Goal: Information Seeking & Learning: Check status

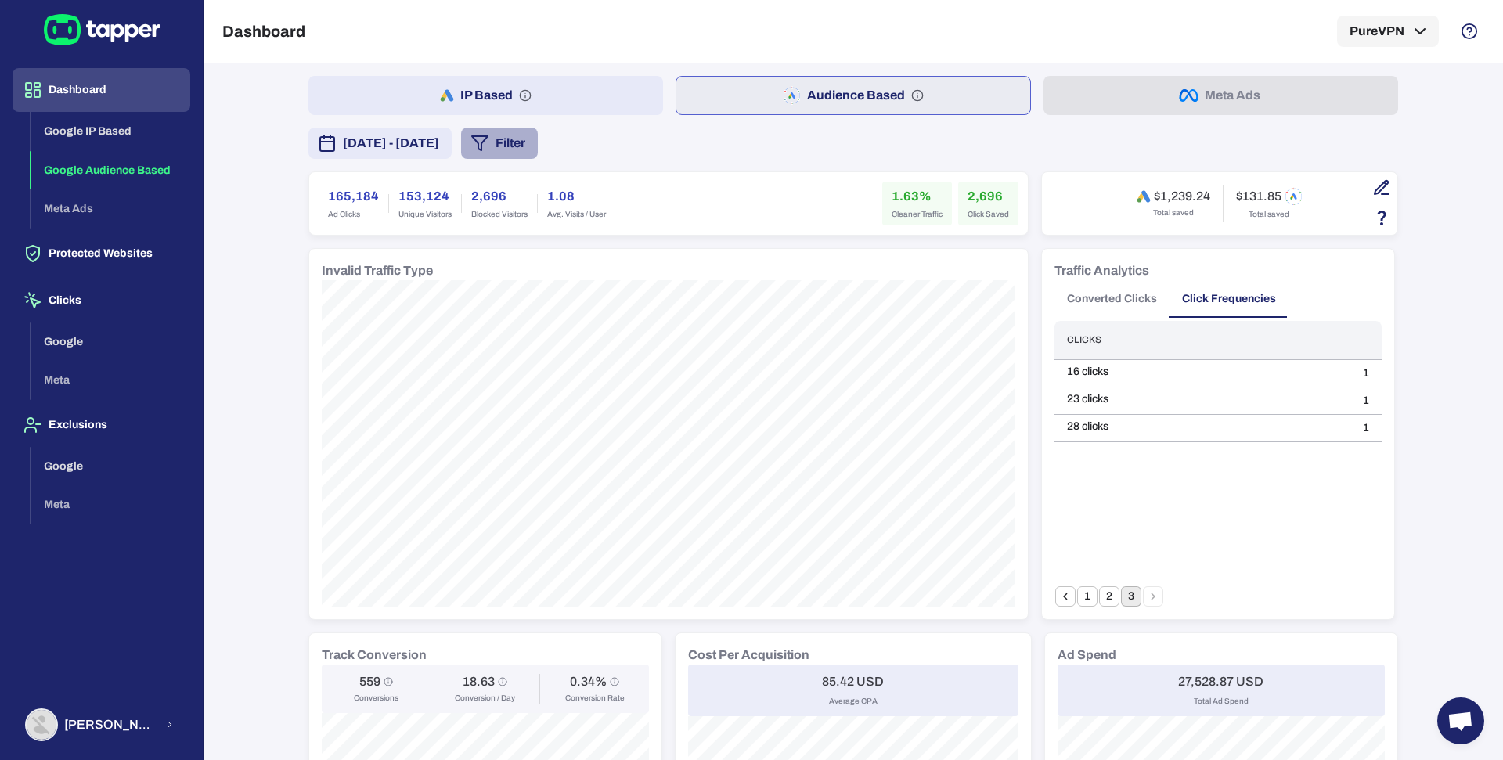
click at [538, 129] on button "Filter" at bounding box center [499, 143] width 77 height 31
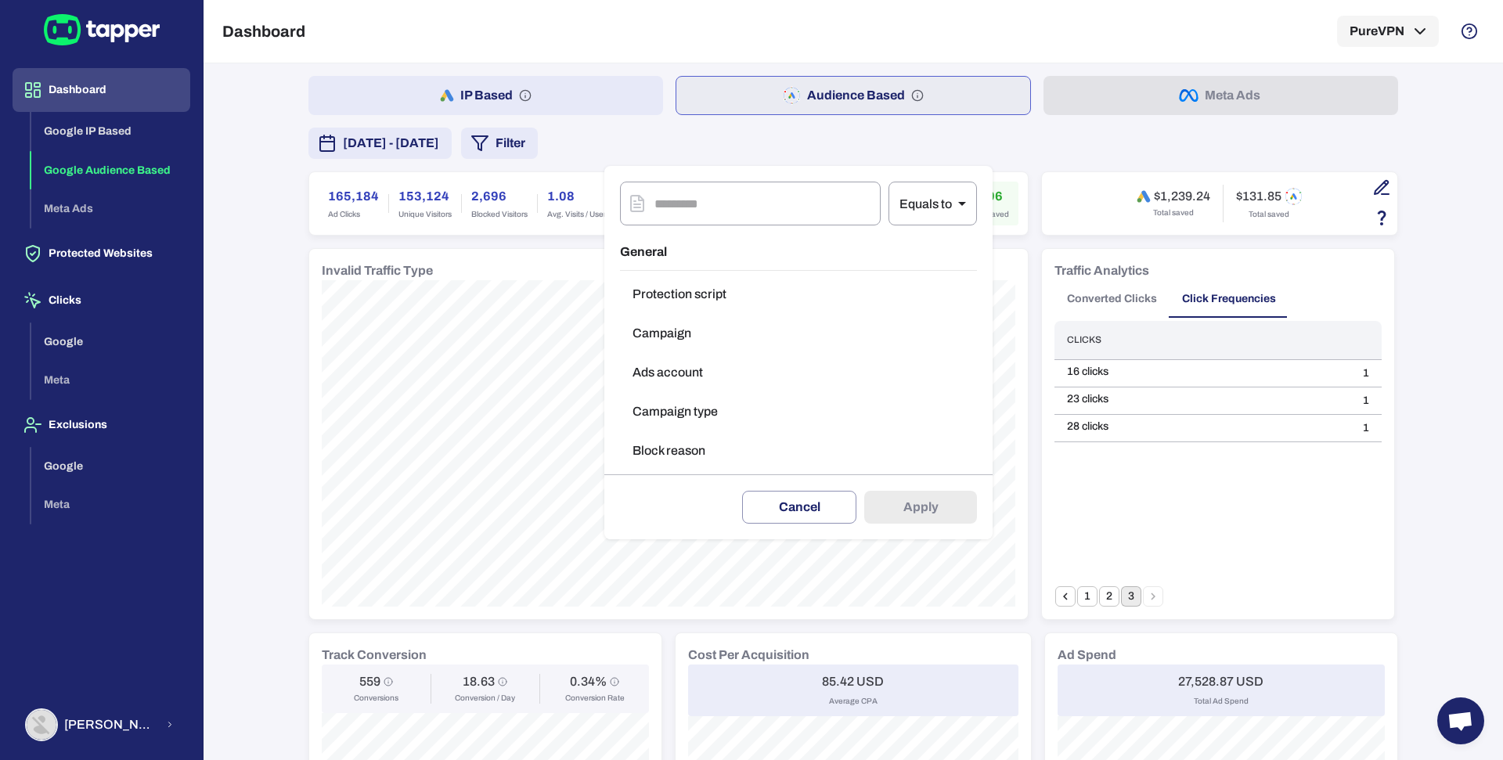
click at [685, 401] on button "Campaign type" at bounding box center [798, 411] width 357 height 31
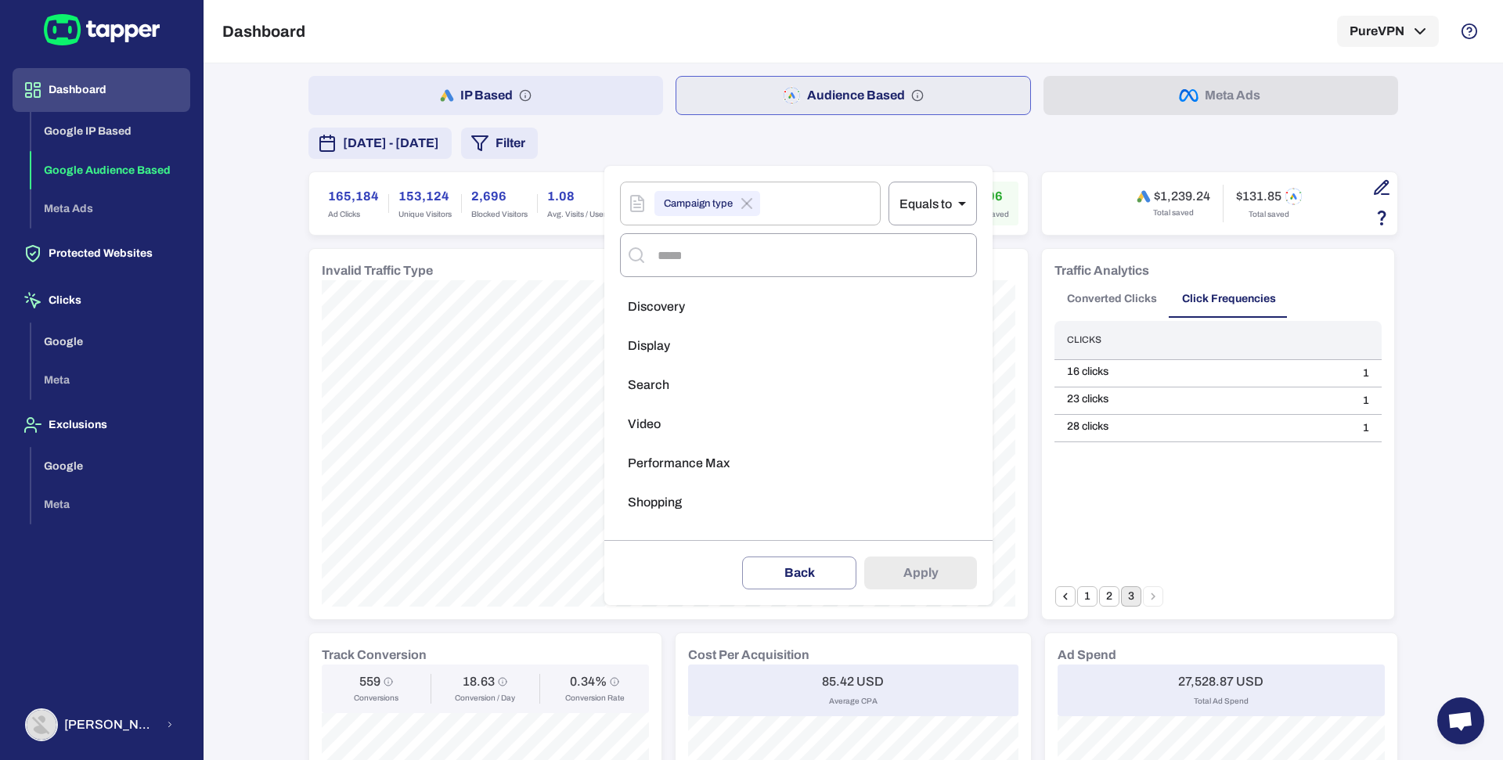
click at [677, 456] on span "Performance Max" at bounding box center [679, 464] width 102 height 16
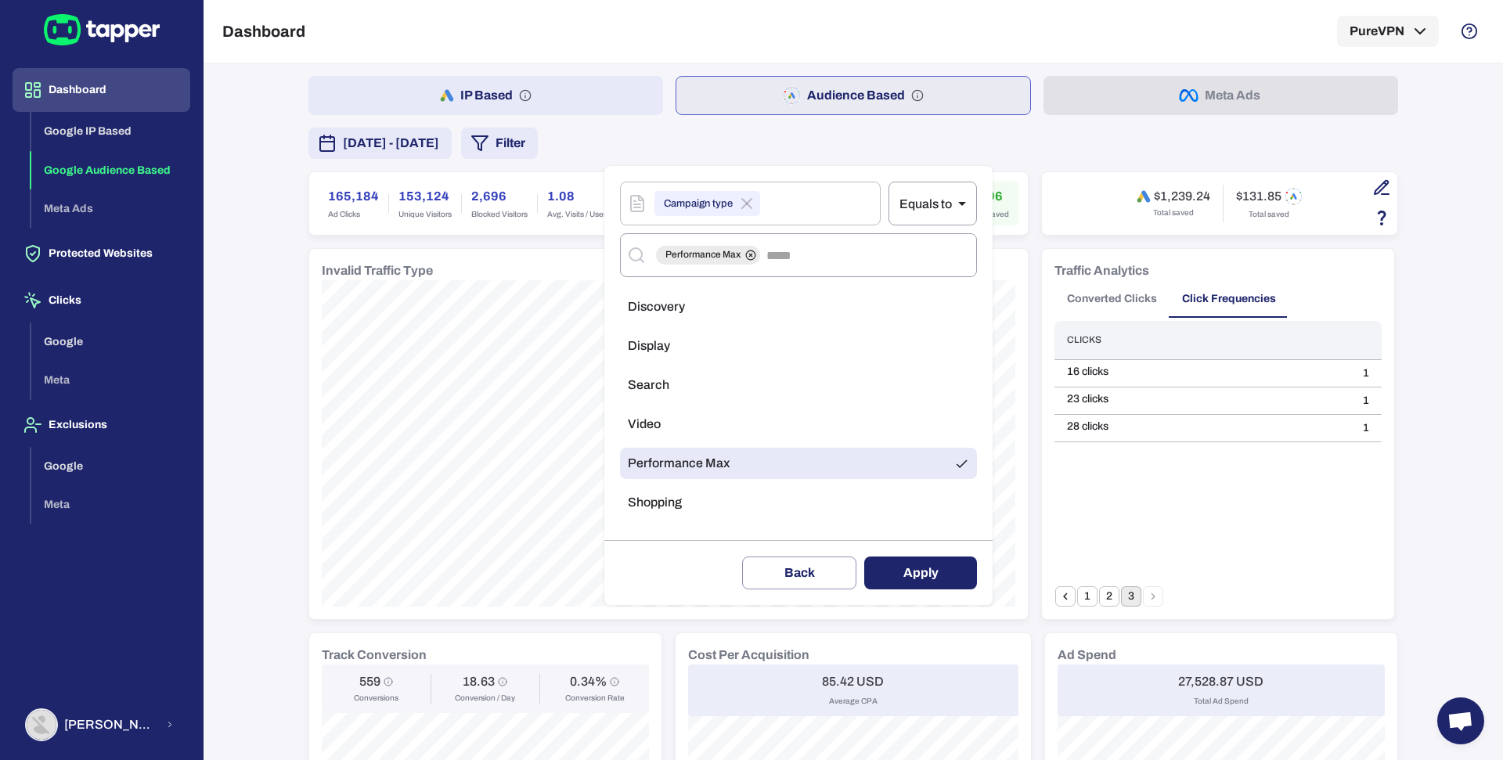
click at [921, 560] on button "Apply" at bounding box center [920, 573] width 113 height 33
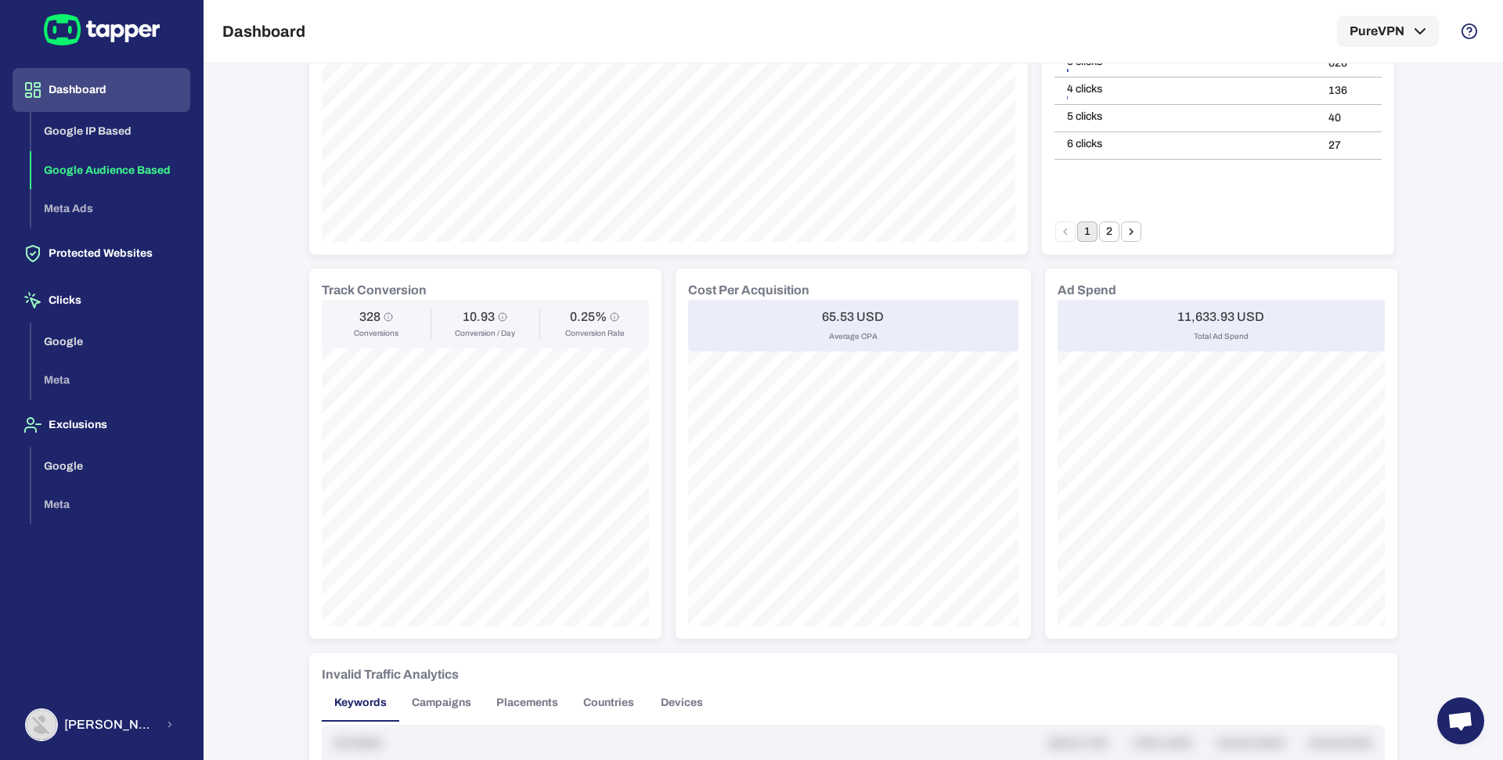
scroll to position [399, 0]
drag, startPoint x: 1181, startPoint y: 319, endPoint x: 1233, endPoint y: 319, distance: 52.5
click at [1233, 319] on h6 "11,633.93 USD" at bounding box center [1221, 320] width 87 height 16
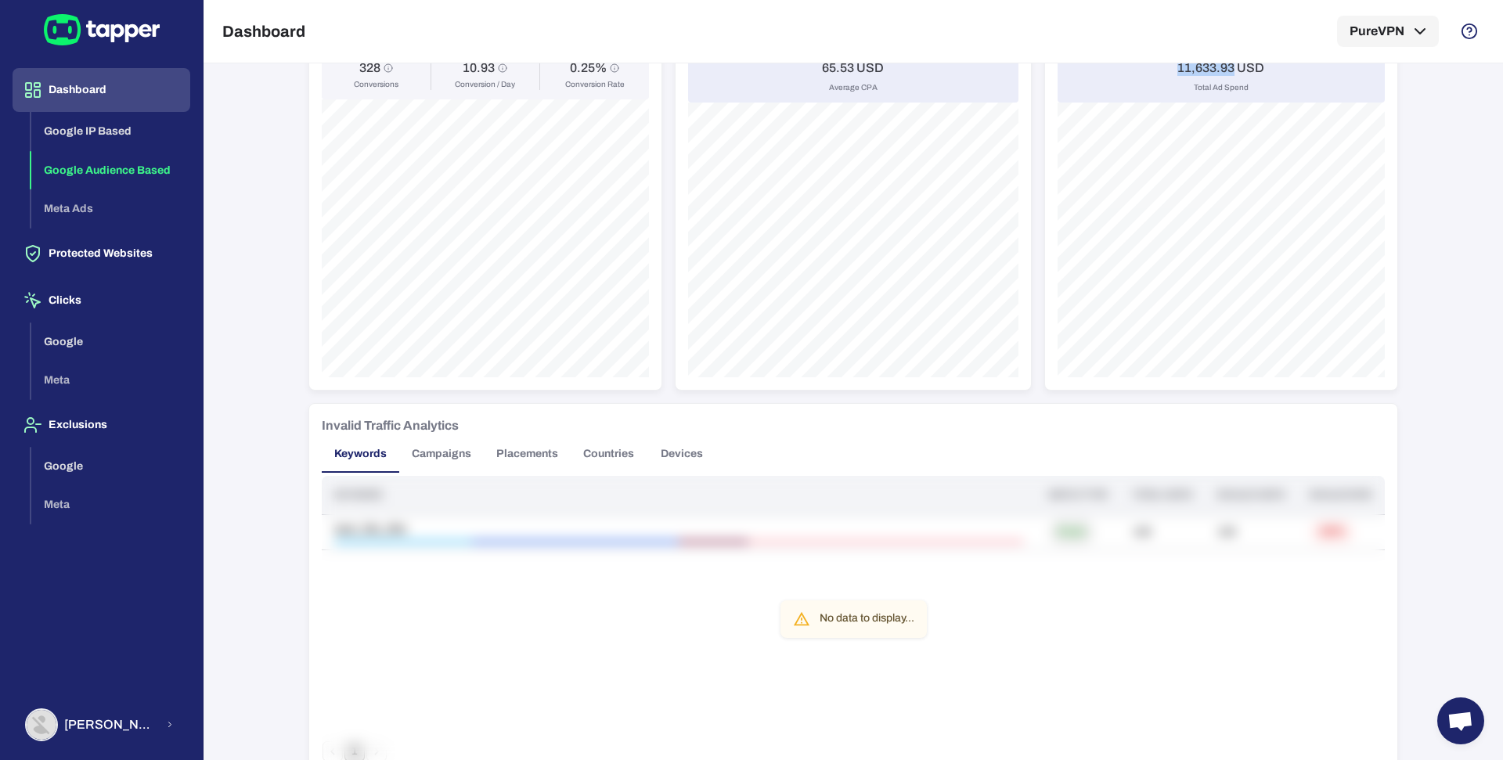
scroll to position [907, 0]
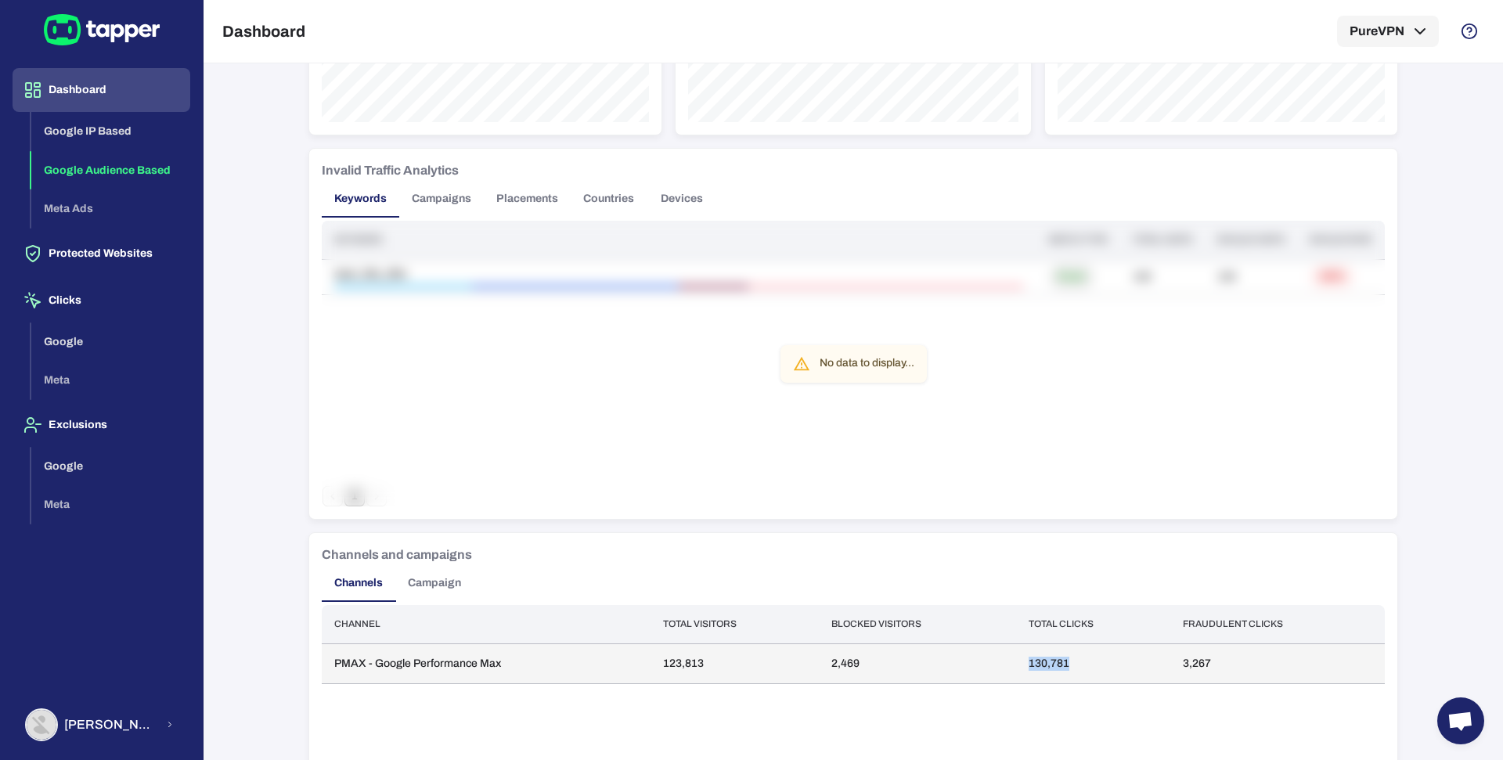
drag, startPoint x: 1020, startPoint y: 666, endPoint x: 1082, endPoint y: 663, distance: 61.9
click at [1082, 663] on td "130,781" at bounding box center [1093, 664] width 154 height 40
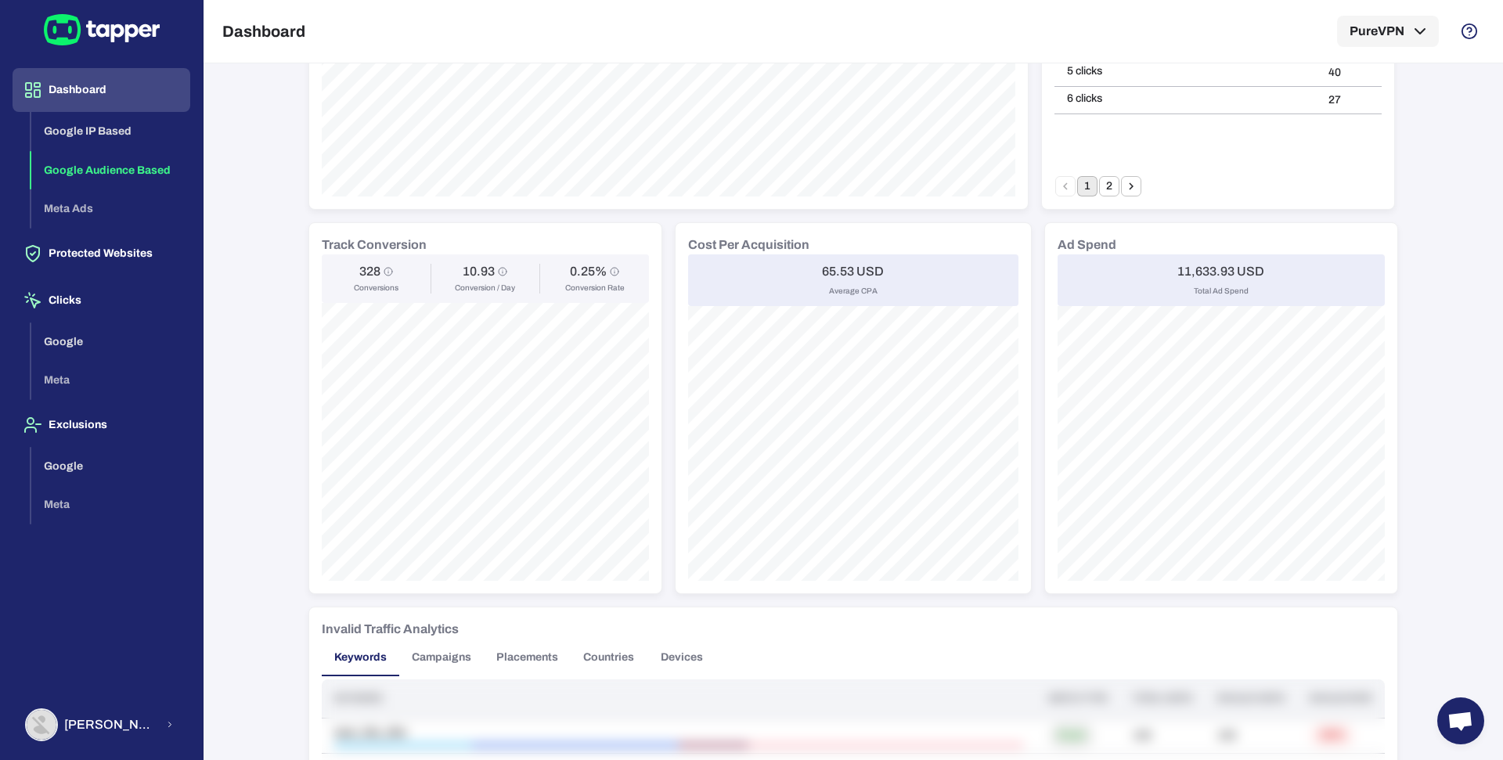
scroll to position [0, 0]
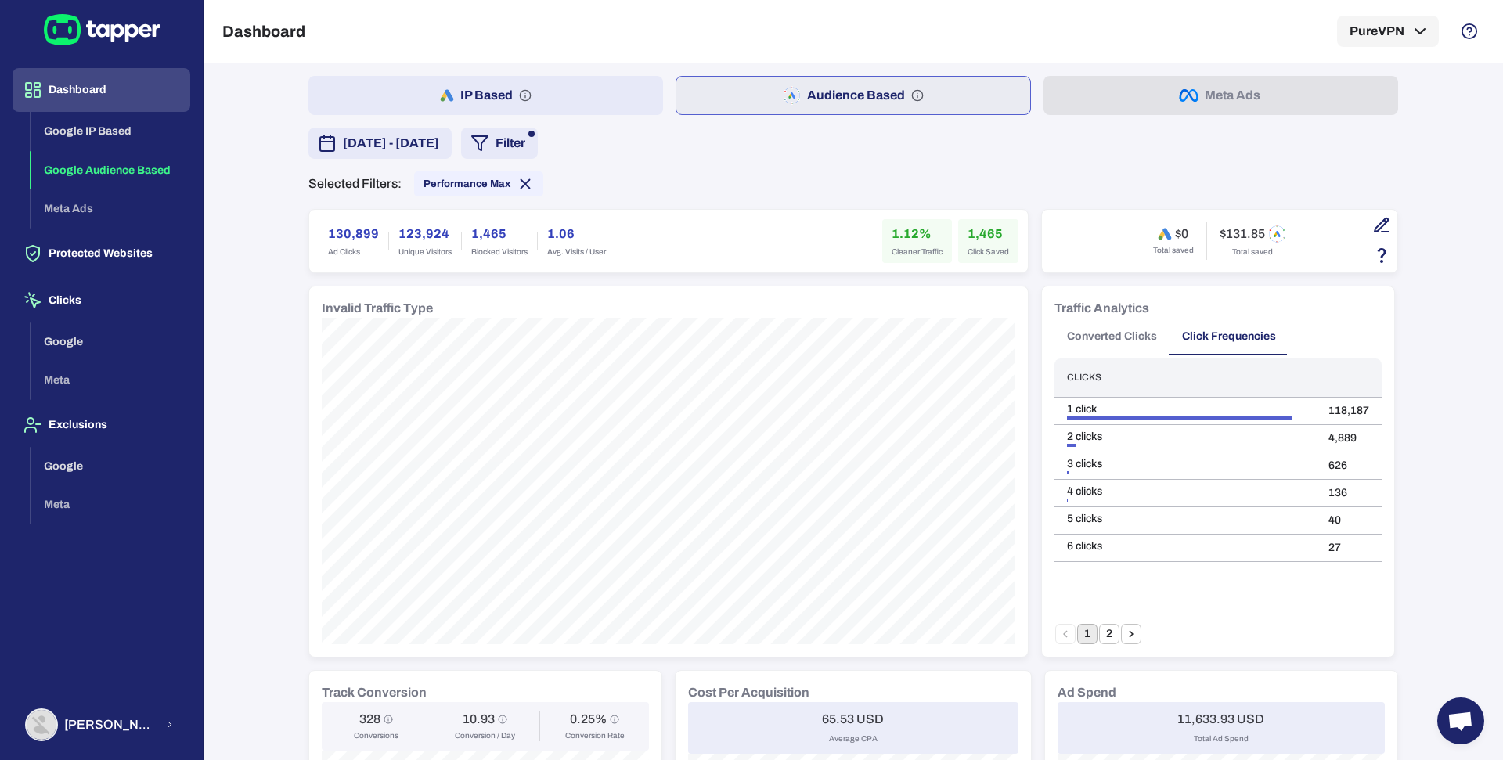
click at [1376, 222] on icon "button" at bounding box center [1382, 225] width 19 height 19
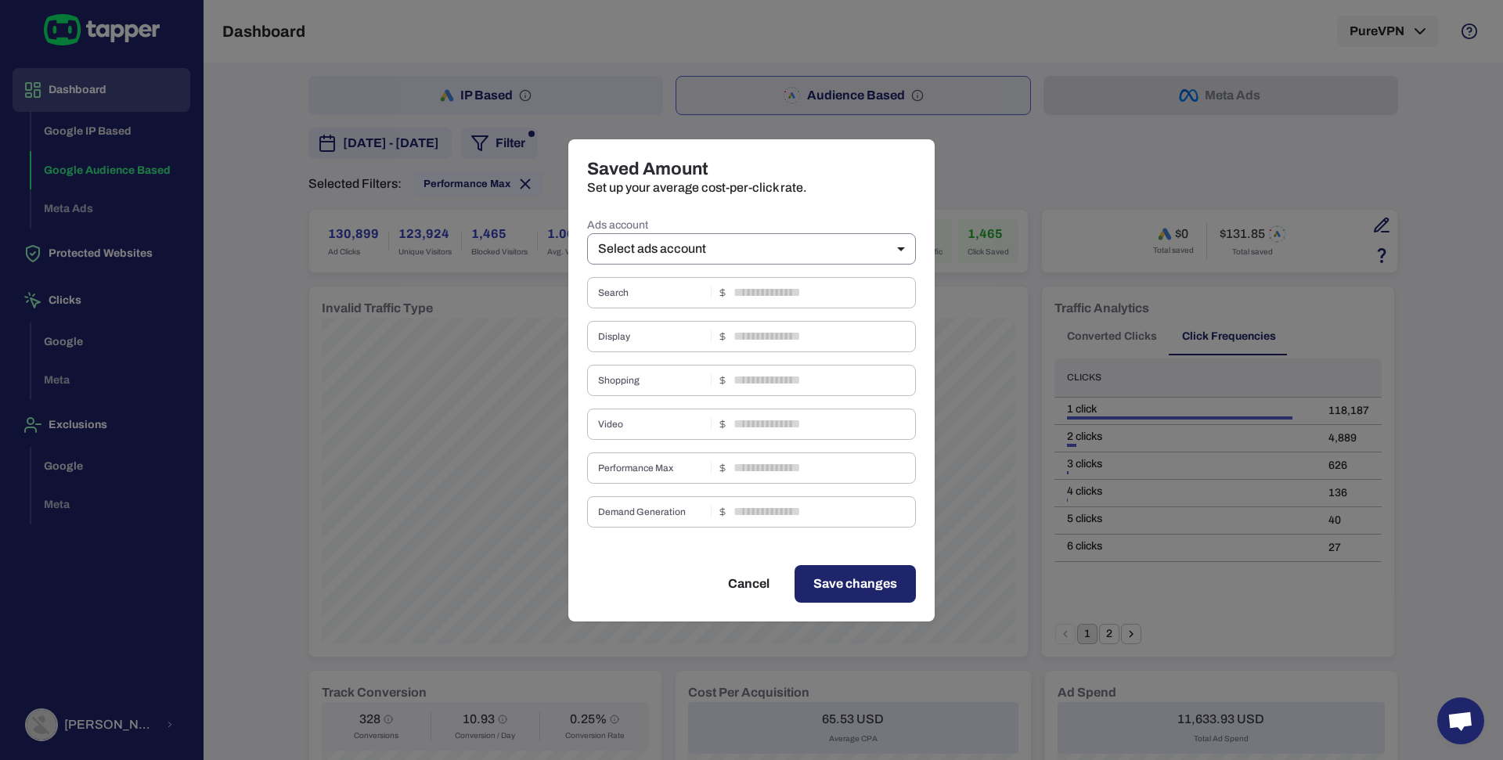
click at [836, 244] on body "Dashboard Google IP Based Google Audience Based Meta Ads Protected Websites Cli…" at bounding box center [751, 380] width 1503 height 760
click at [719, 301] on li "Pure VPN (GOOGLE ADS)" at bounding box center [751, 307] width 329 height 25
type input "***"
type input "****"
type input "*"
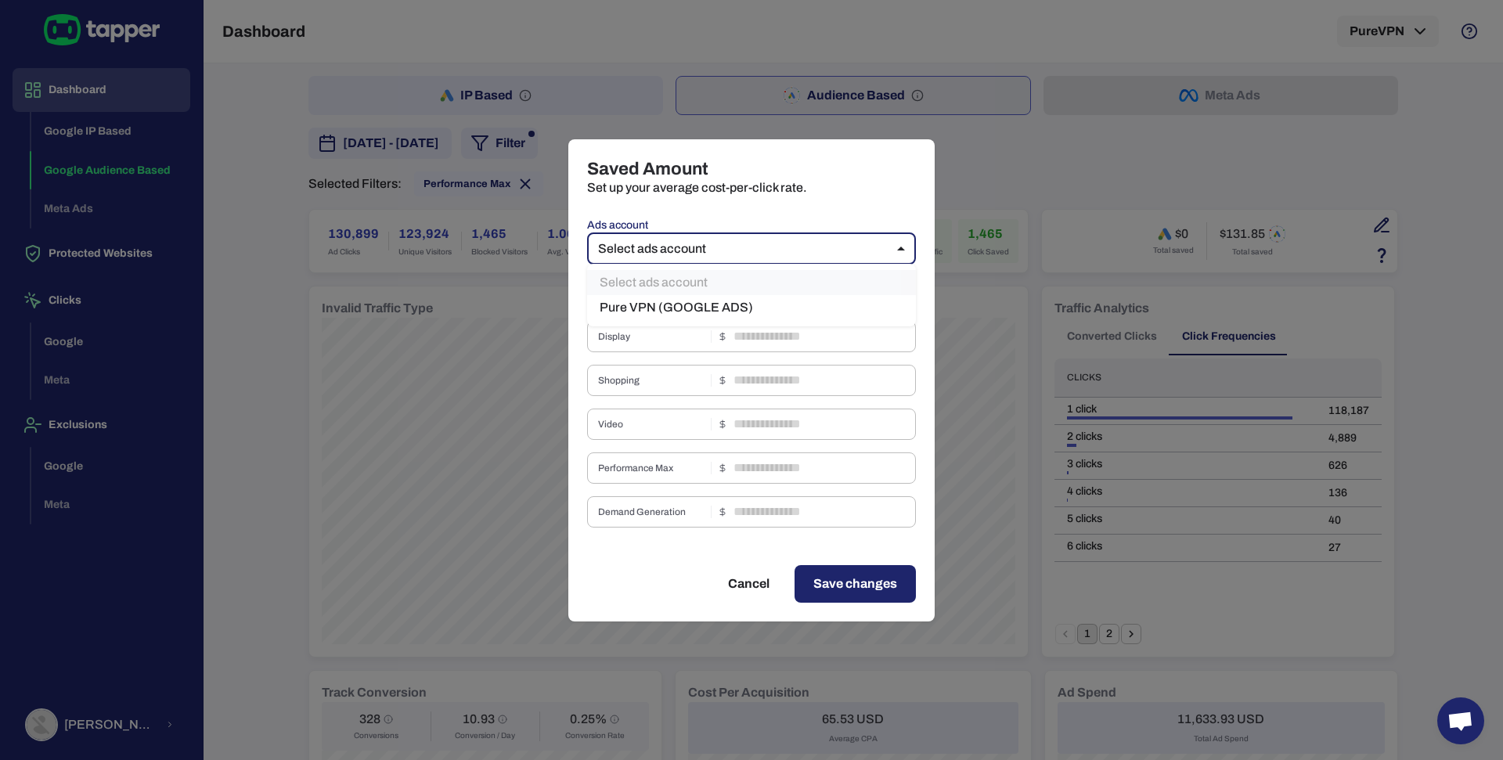
type input "*"
type input "****"
type input "*"
click at [745, 293] on input "****" at bounding box center [825, 292] width 182 height 31
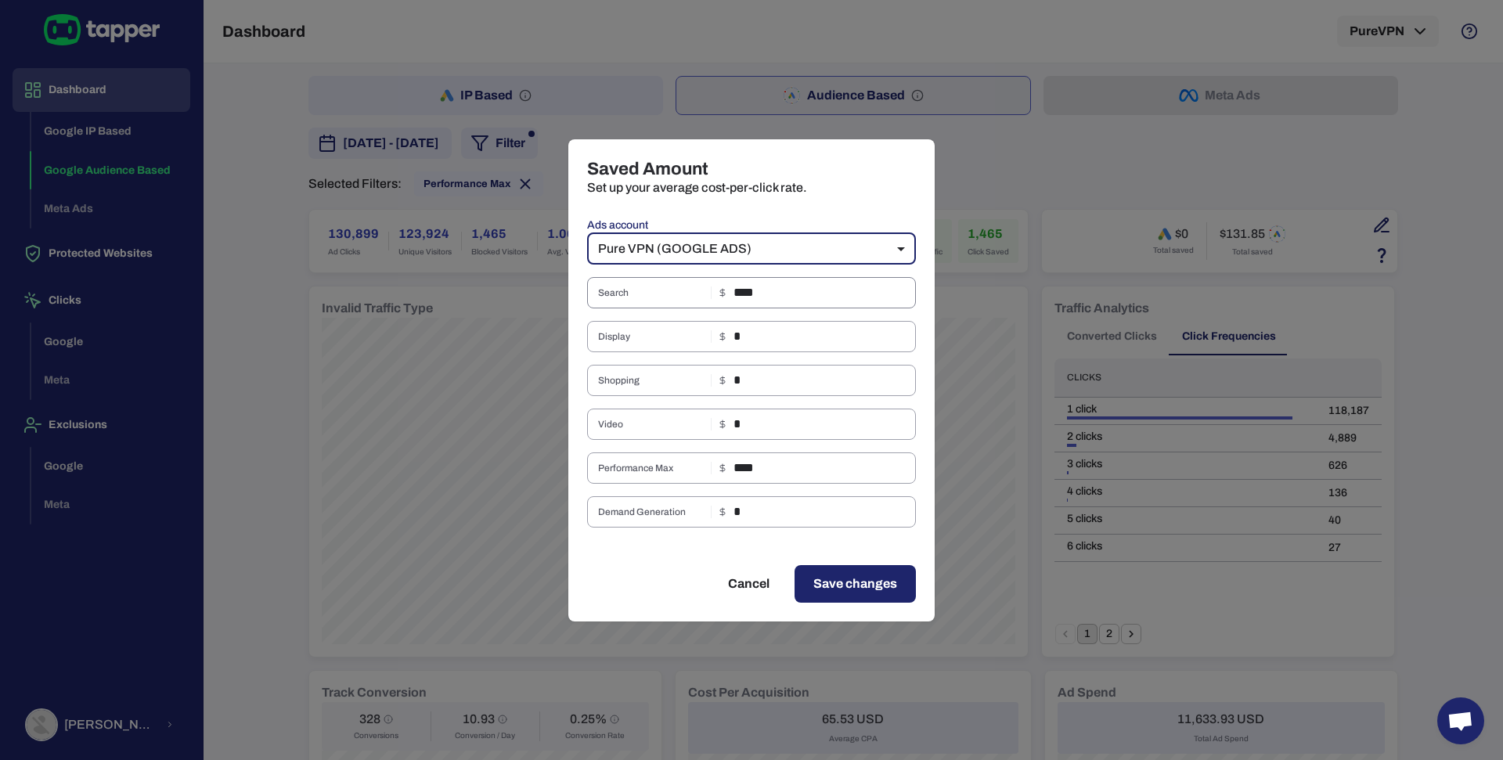
click at [745, 293] on input "****" at bounding box center [825, 292] width 182 height 31
click at [773, 470] on input "****" at bounding box center [825, 468] width 182 height 31
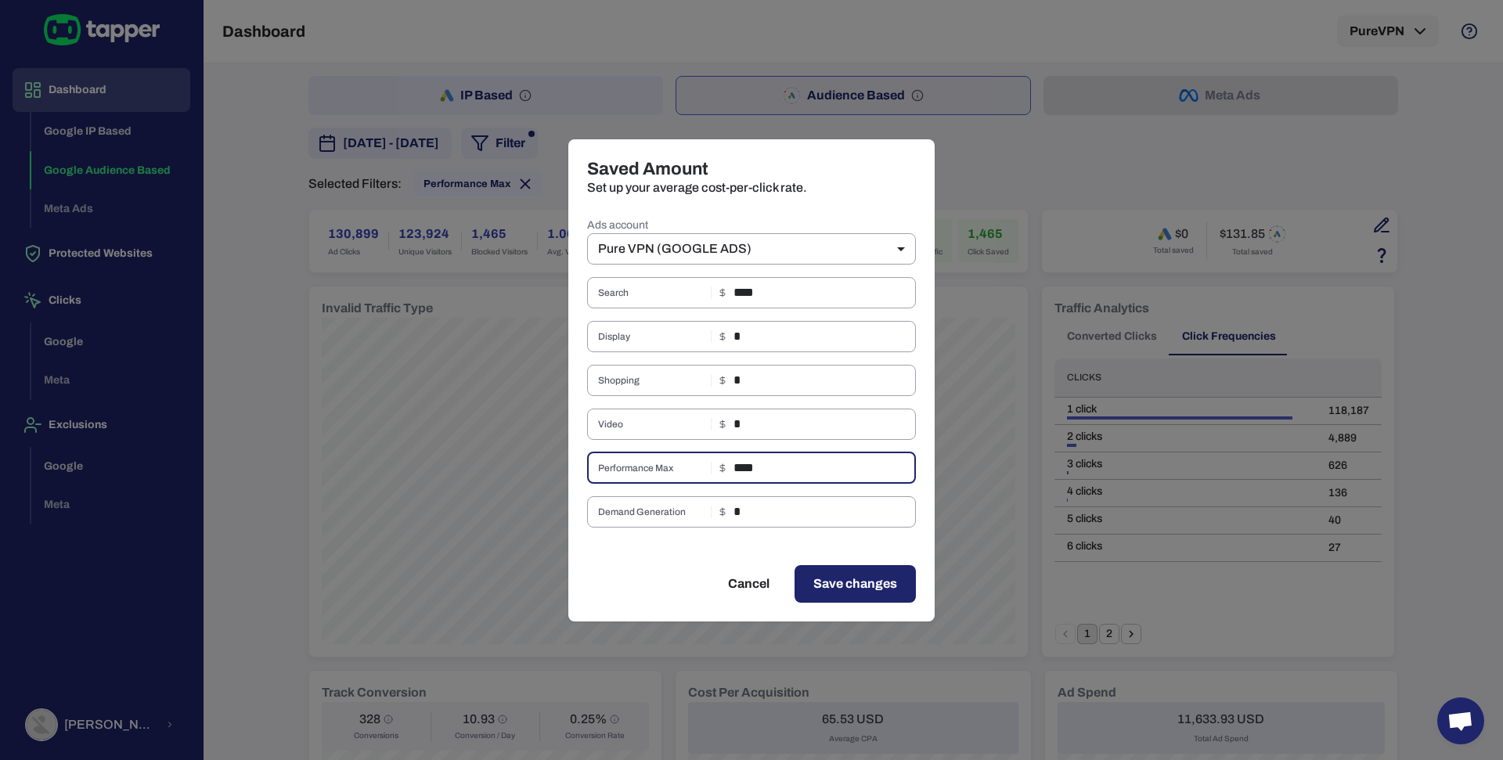
click at [757, 583] on button "Cancel" at bounding box center [748, 584] width 79 height 38
type input "**"
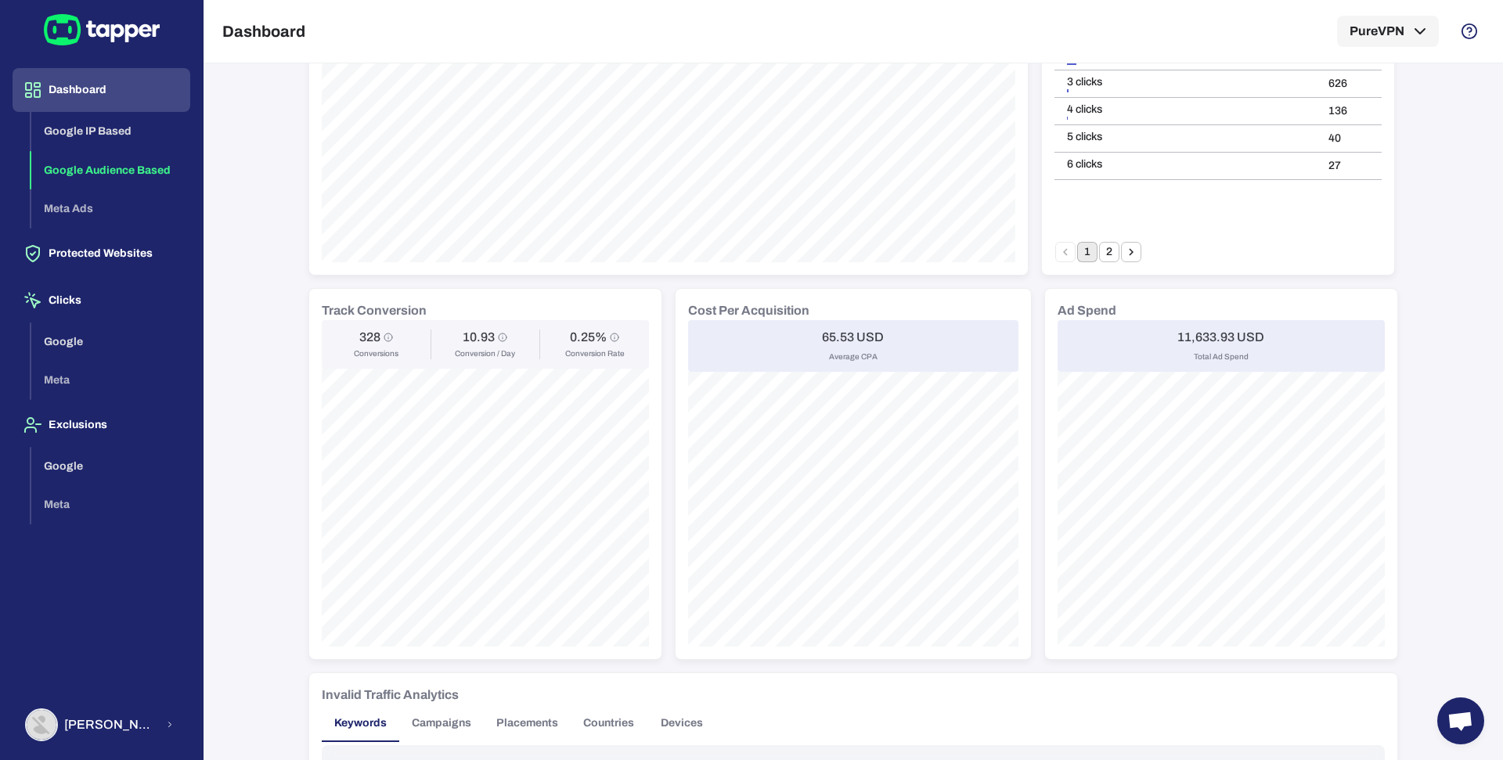
scroll to position [349, 0]
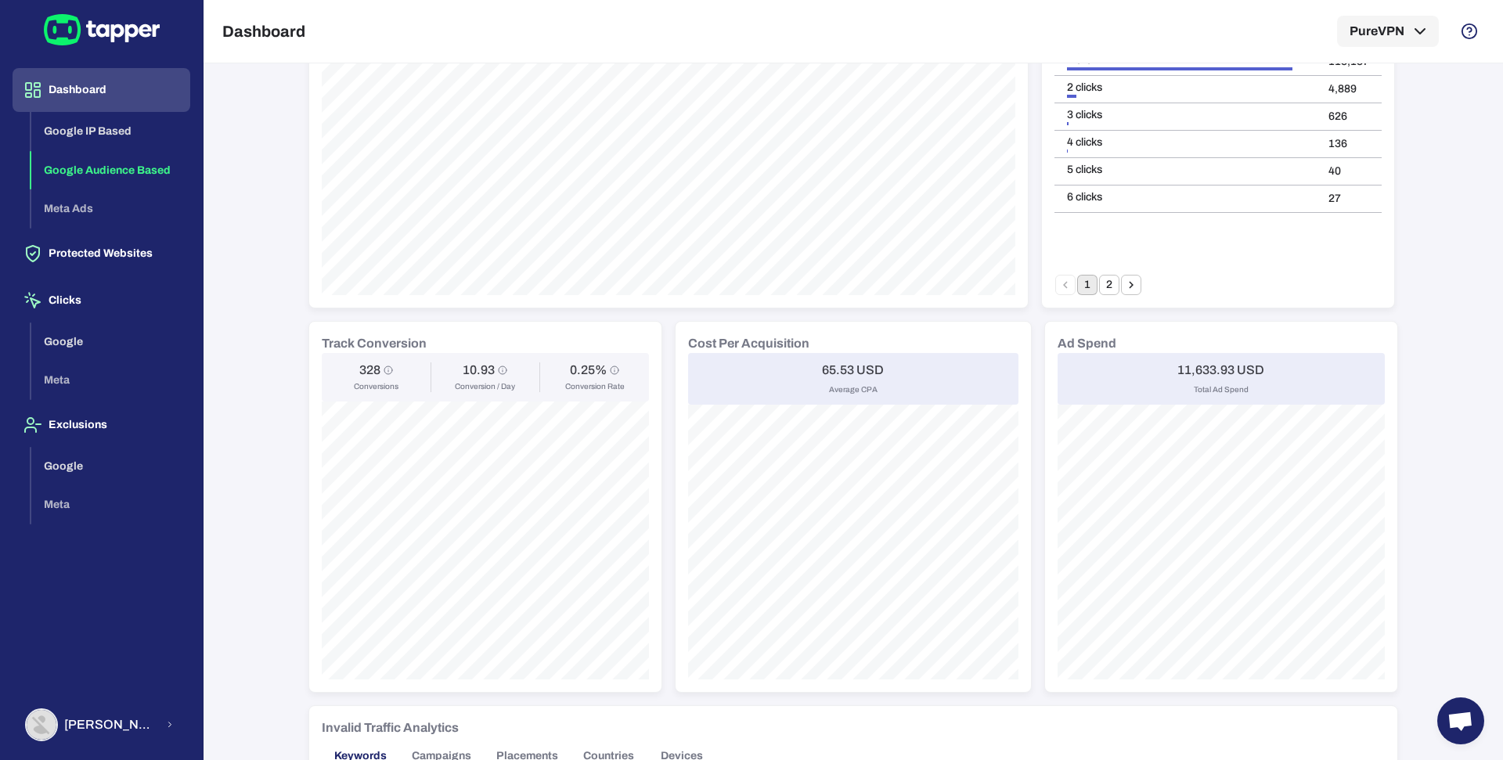
click at [1203, 357] on div "11,633.93 USD Total Ad Spend" at bounding box center [1221, 379] width 327 height 52
click at [1198, 367] on h6 "11,633.93 USD" at bounding box center [1221, 371] width 87 height 16
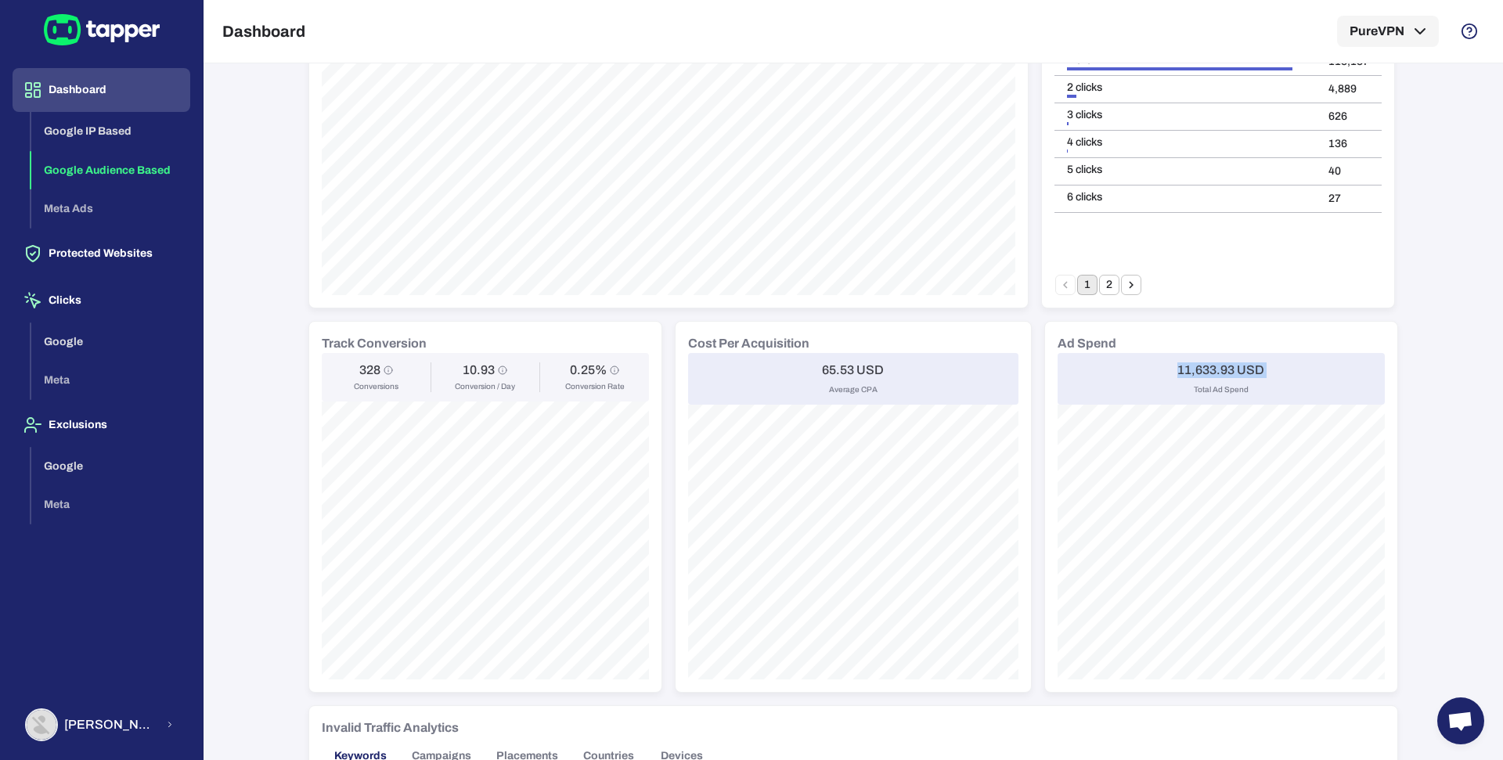
click at [1198, 367] on h6 "11,633.93 USD" at bounding box center [1221, 371] width 87 height 16
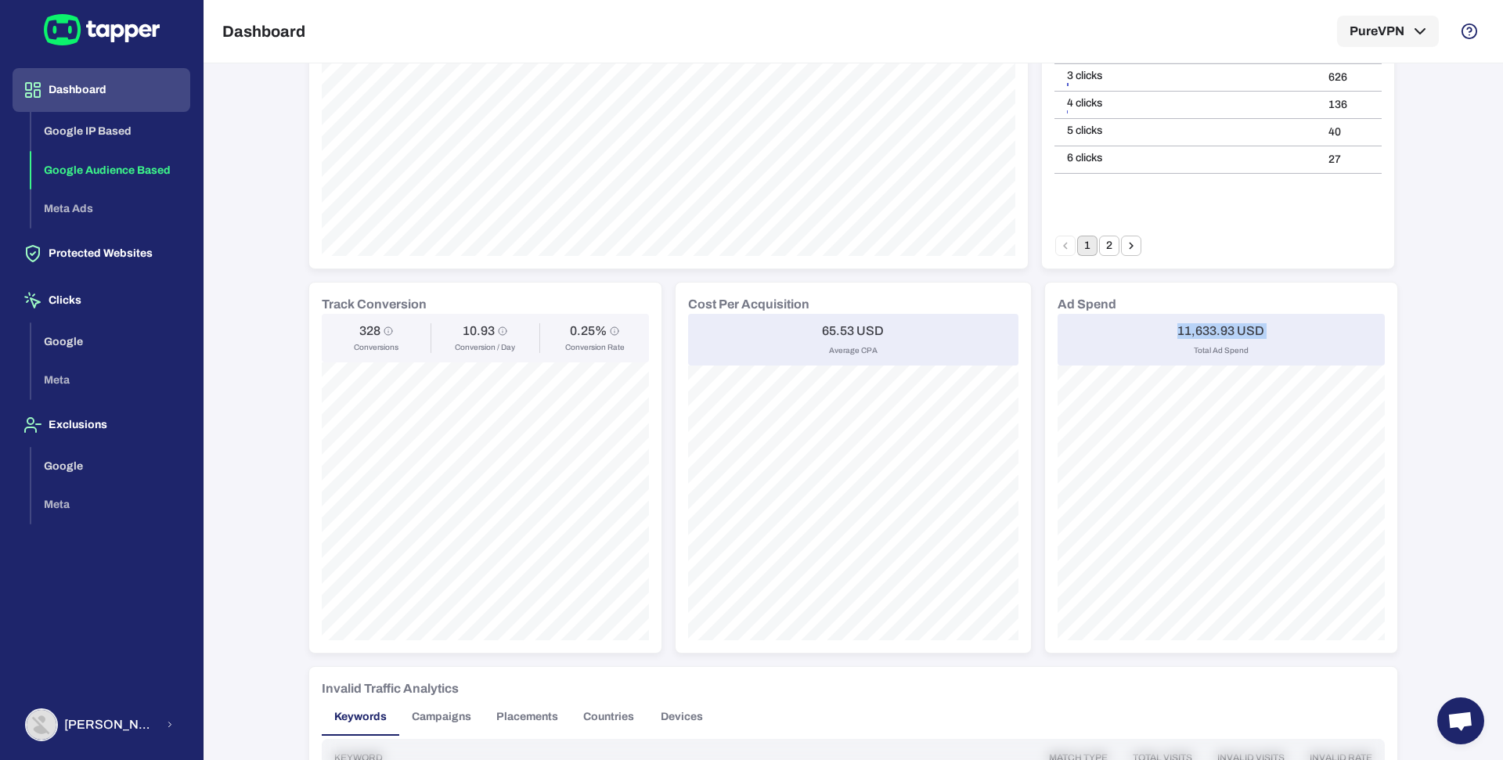
scroll to position [0, 0]
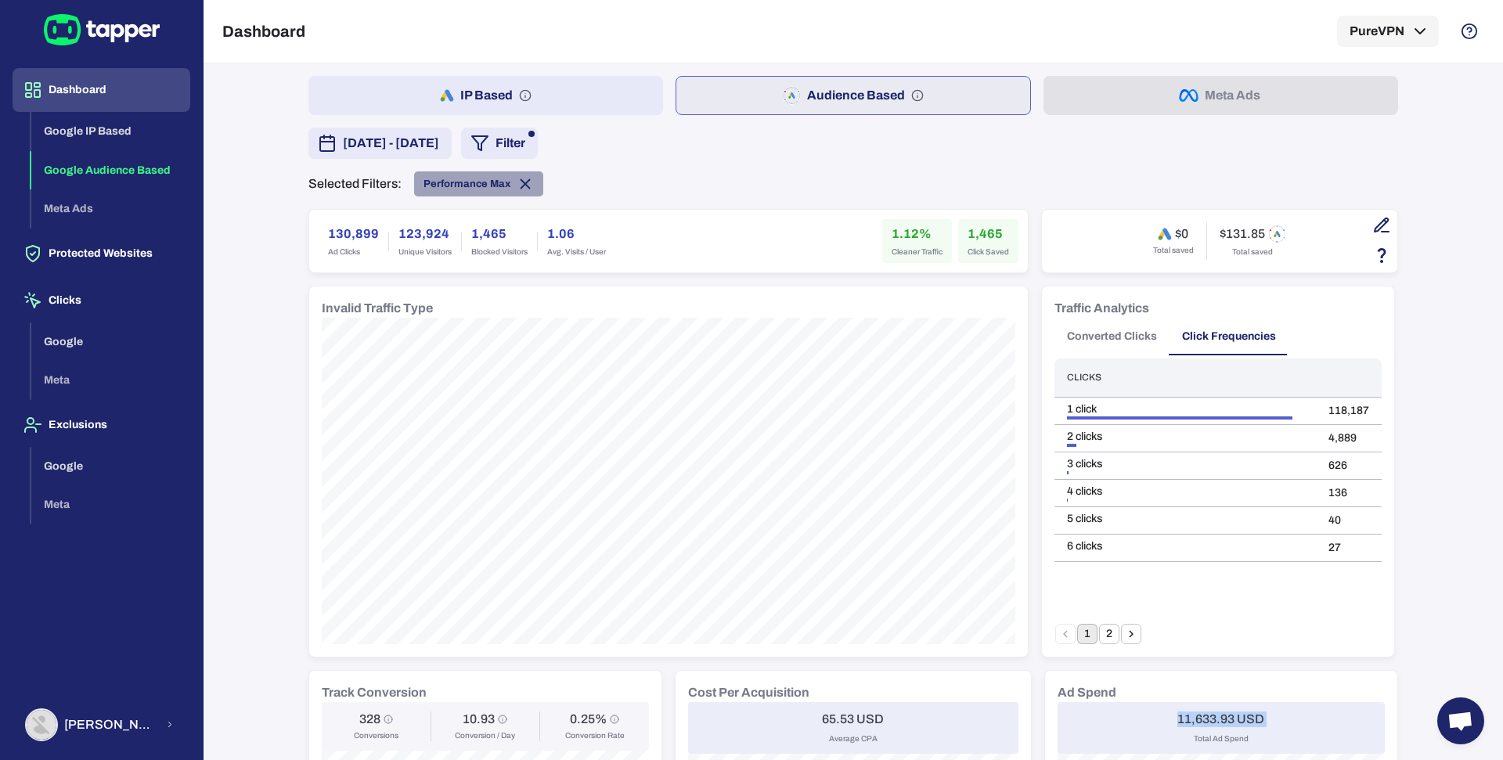
click at [523, 179] on icon at bounding box center [525, 183] width 17 height 17
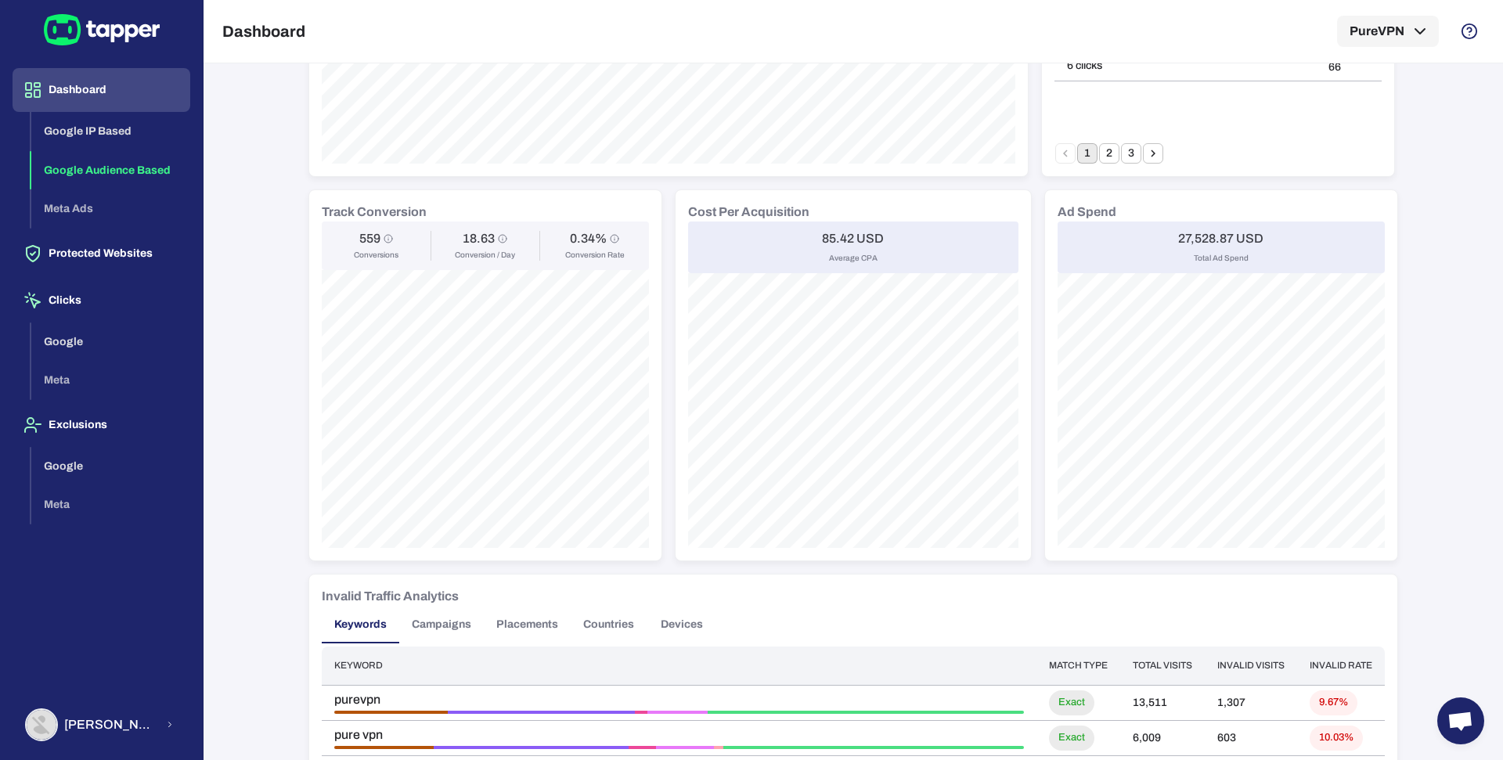
scroll to position [446, 0]
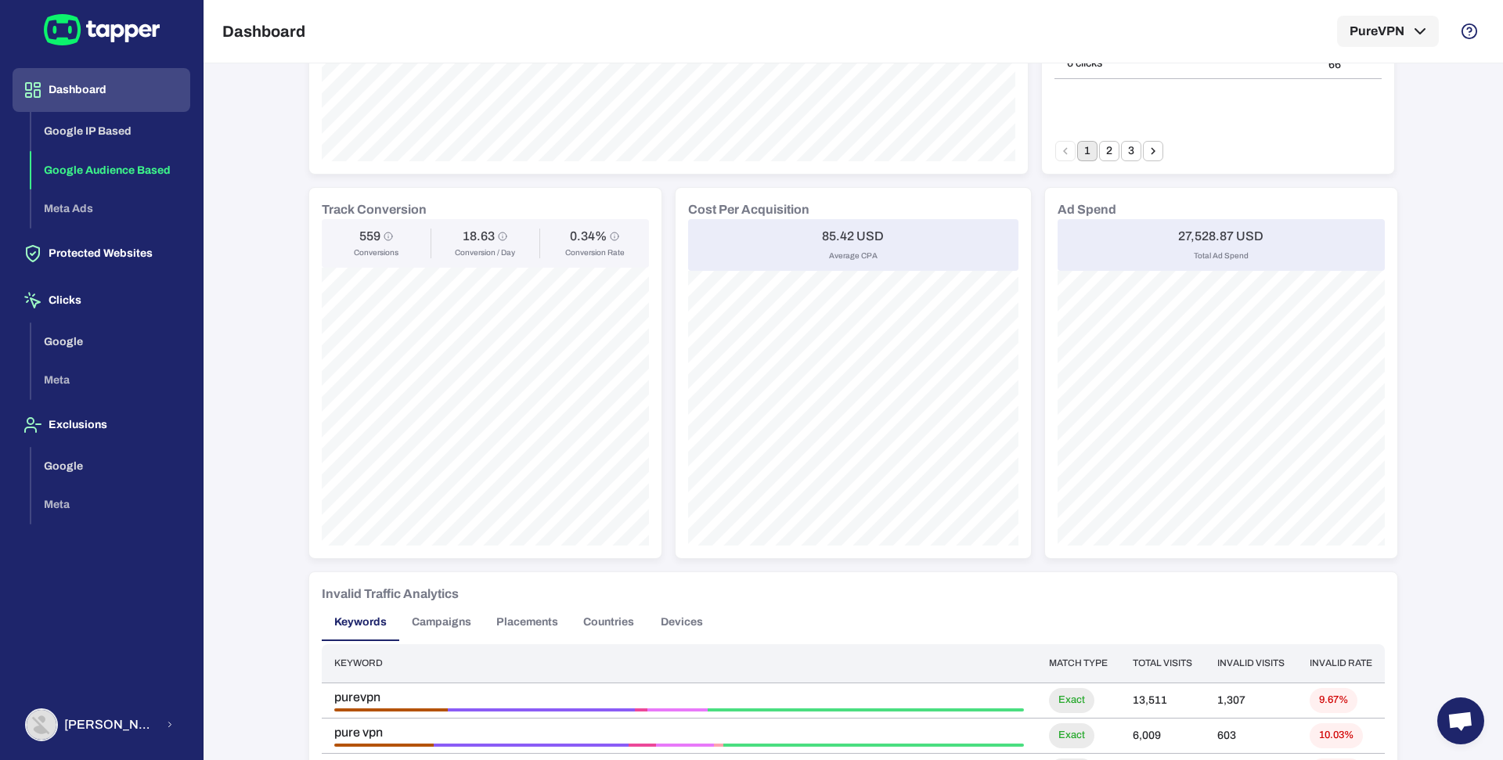
click at [1078, 209] on h6 "Ad Spend" at bounding box center [1087, 209] width 59 height 19
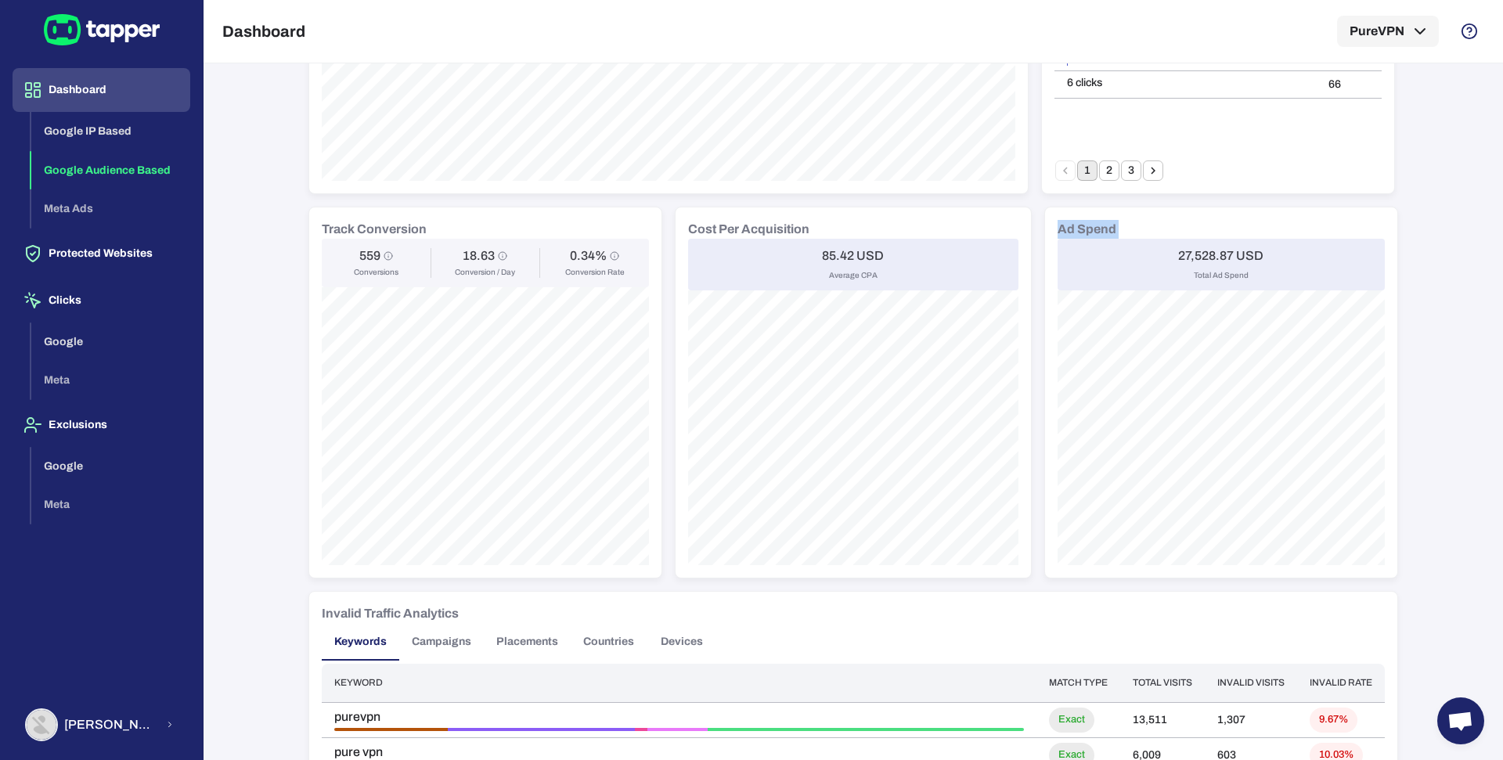
scroll to position [417, 0]
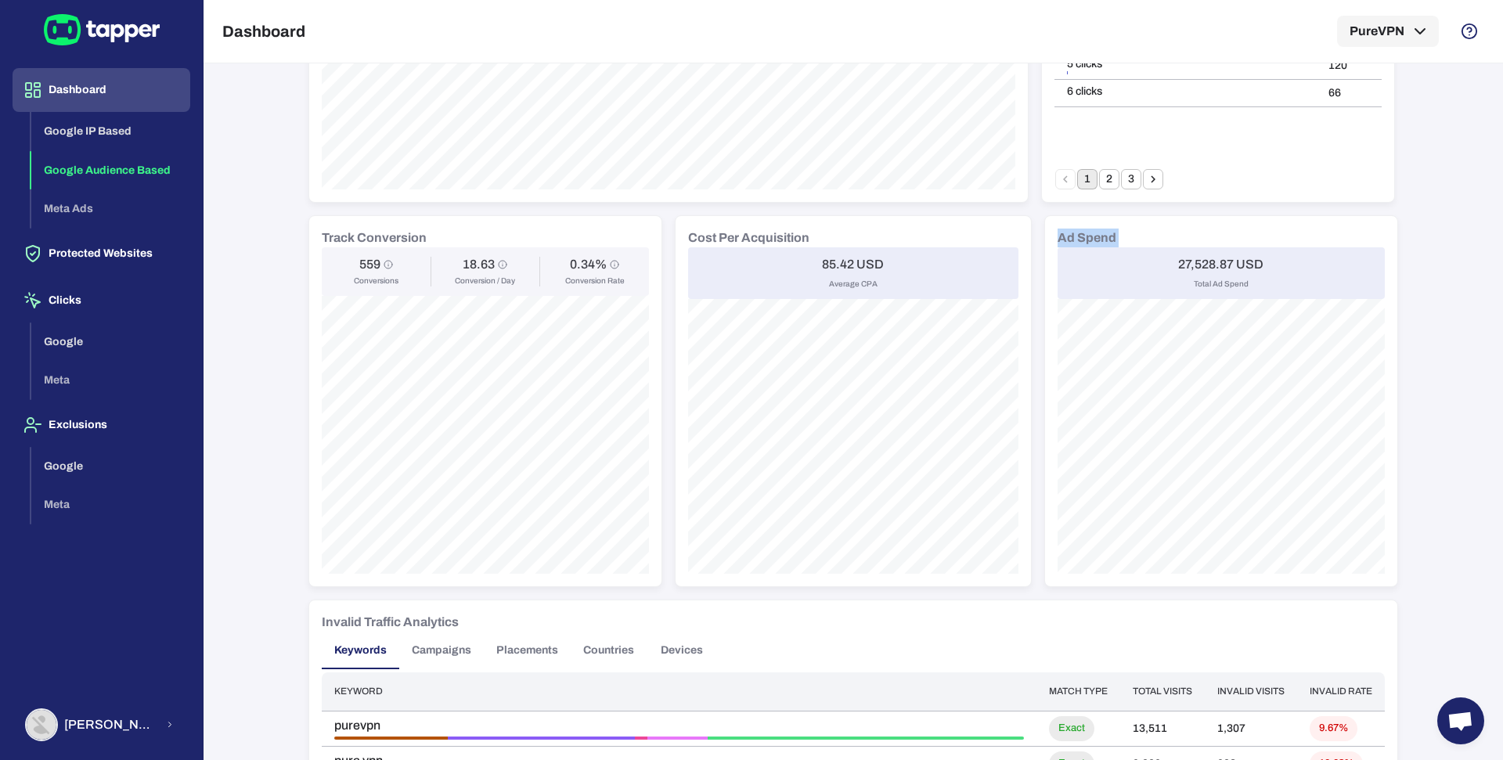
click at [1100, 239] on h6 "Ad Spend" at bounding box center [1087, 238] width 59 height 19
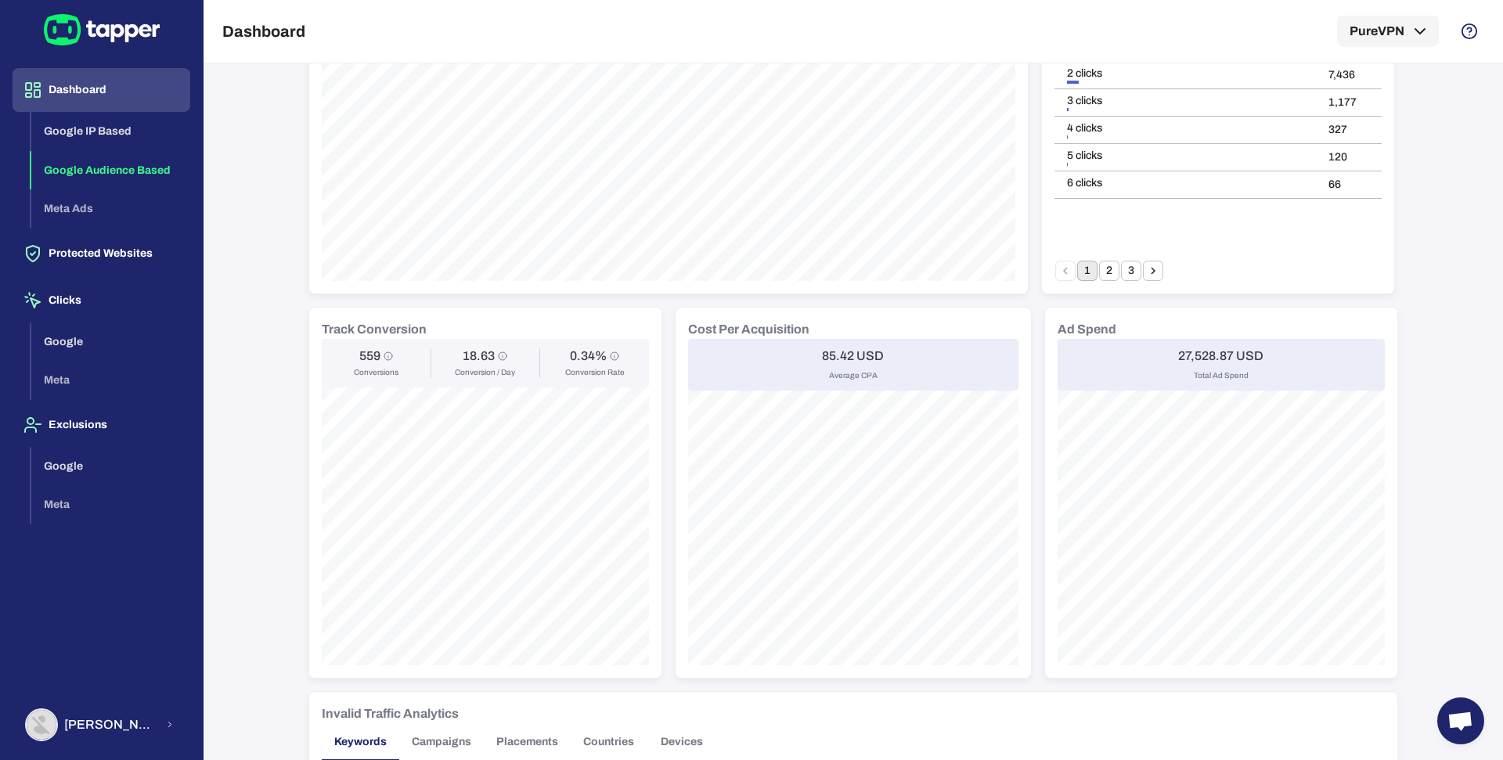
scroll to position [0, 0]
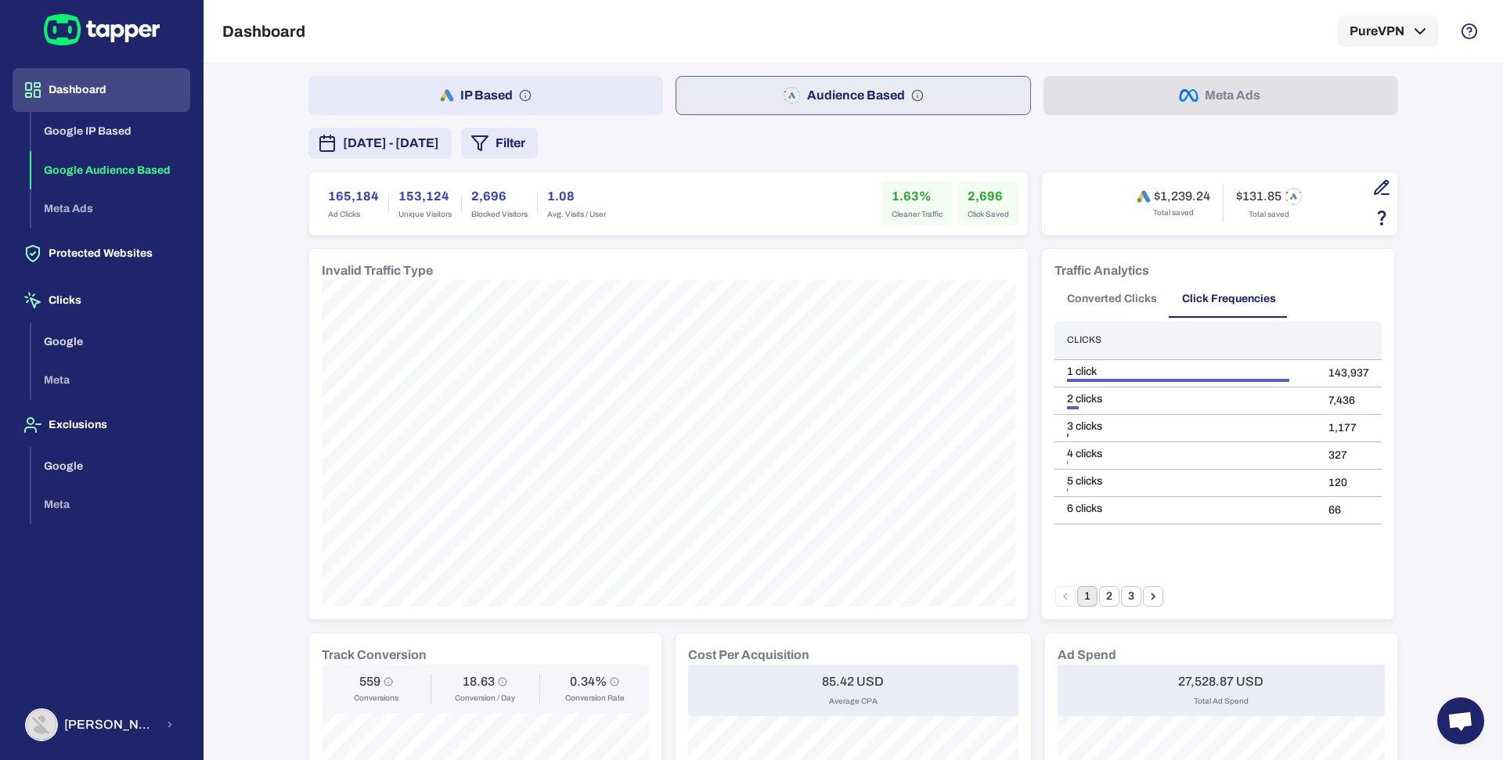
click at [538, 145] on button "Filter" at bounding box center [499, 143] width 77 height 31
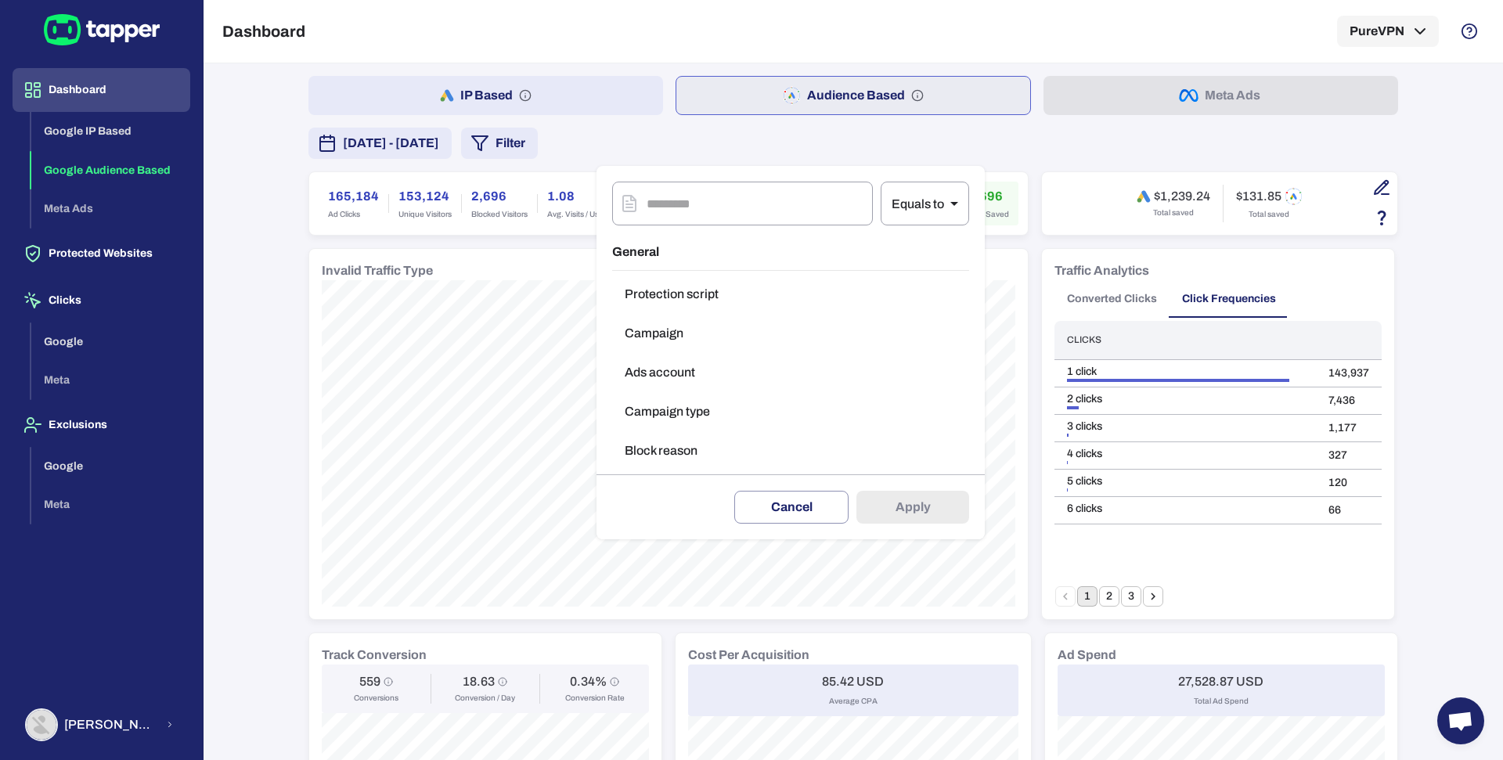
click at [668, 408] on button "Campaign type" at bounding box center [790, 411] width 357 height 31
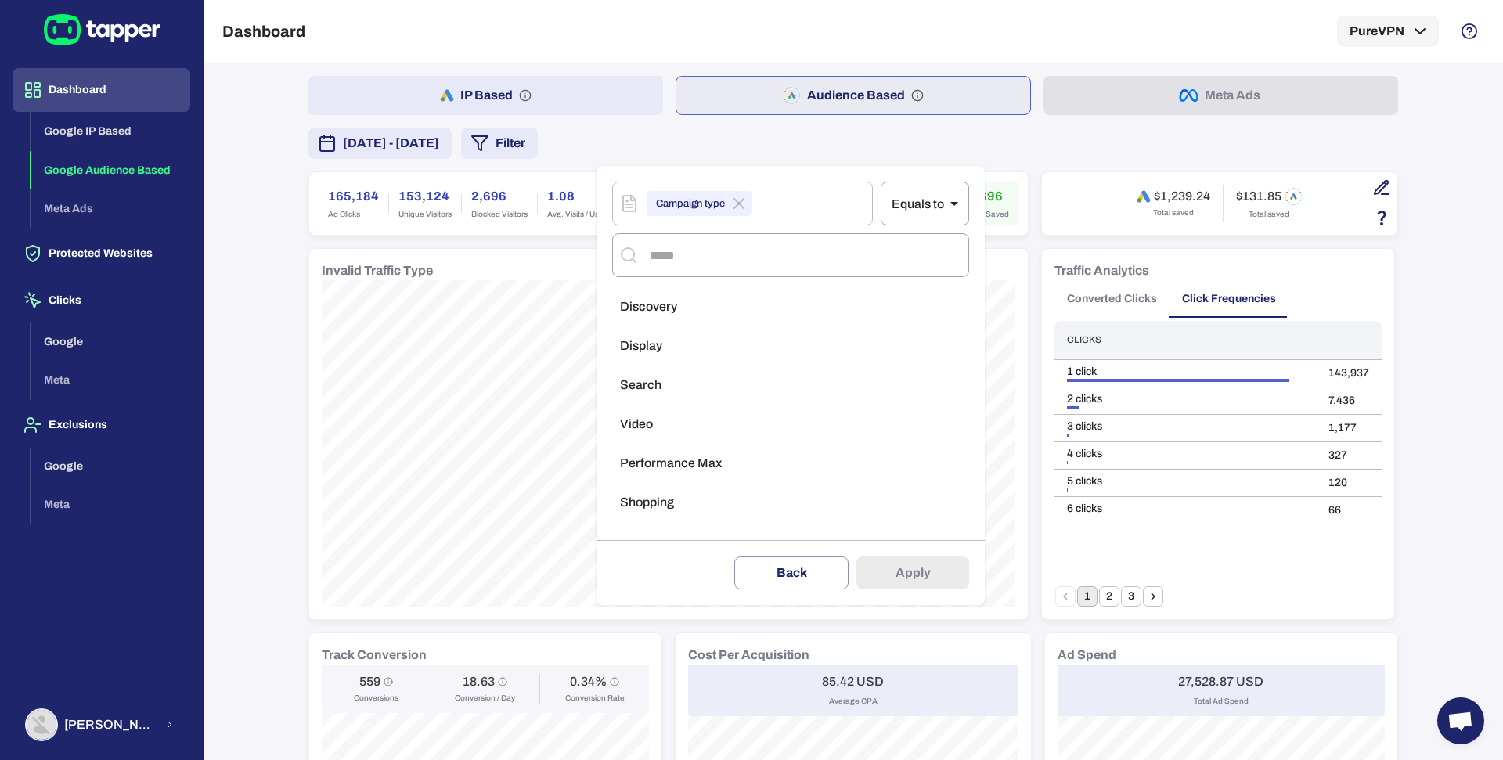
click at [680, 456] on span "Performance Max" at bounding box center [671, 464] width 102 height 16
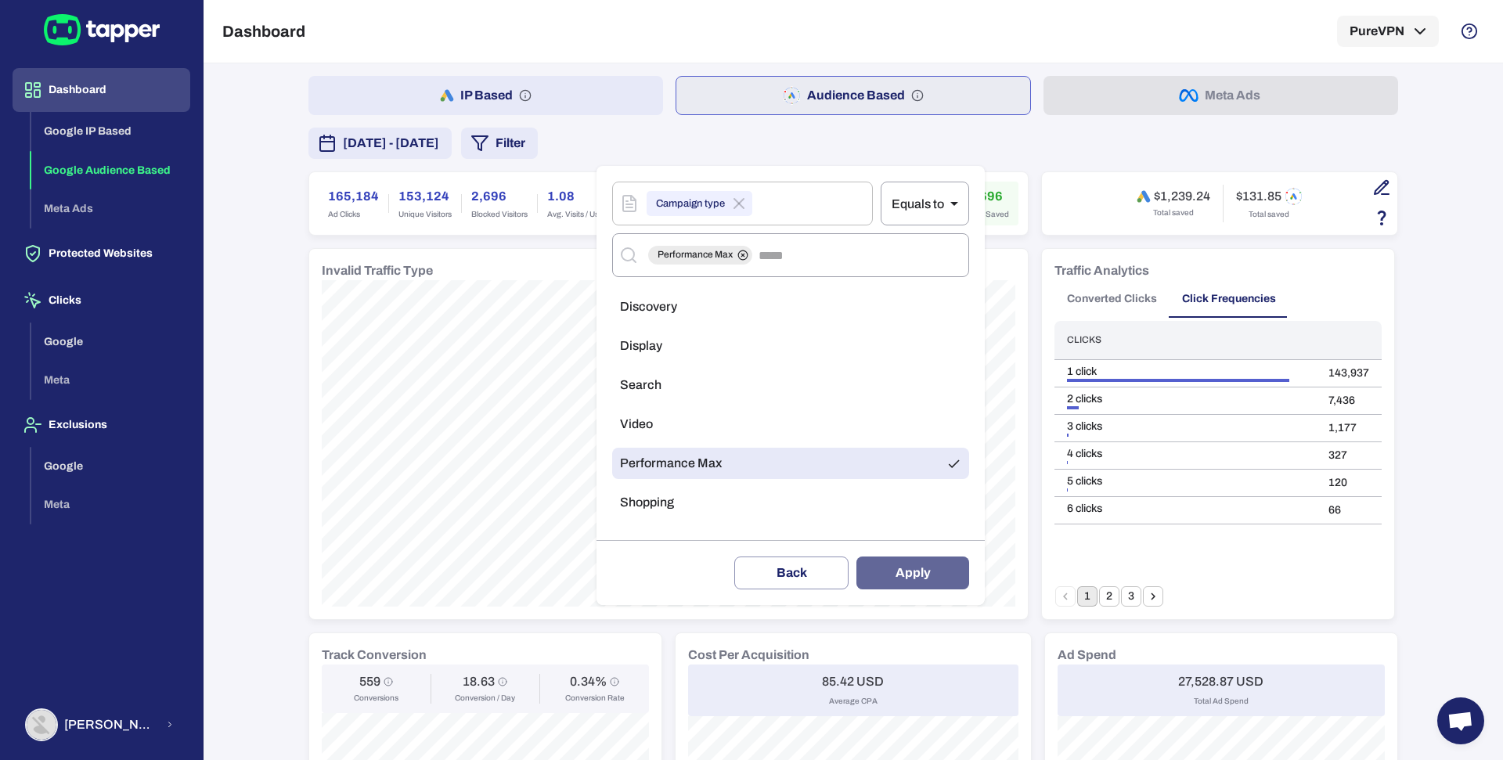
click at [892, 564] on button "Apply" at bounding box center [913, 573] width 113 height 33
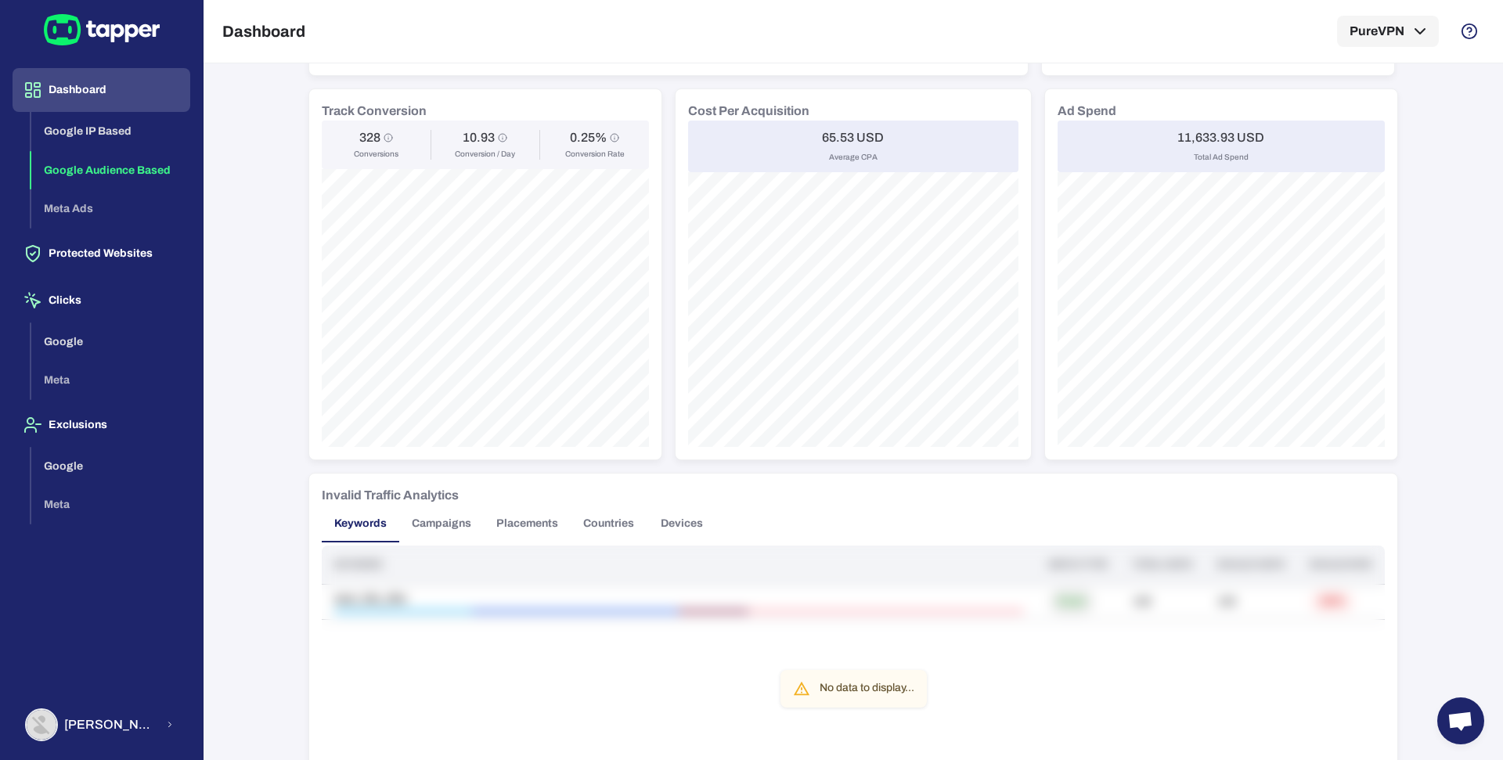
scroll to position [469, 0]
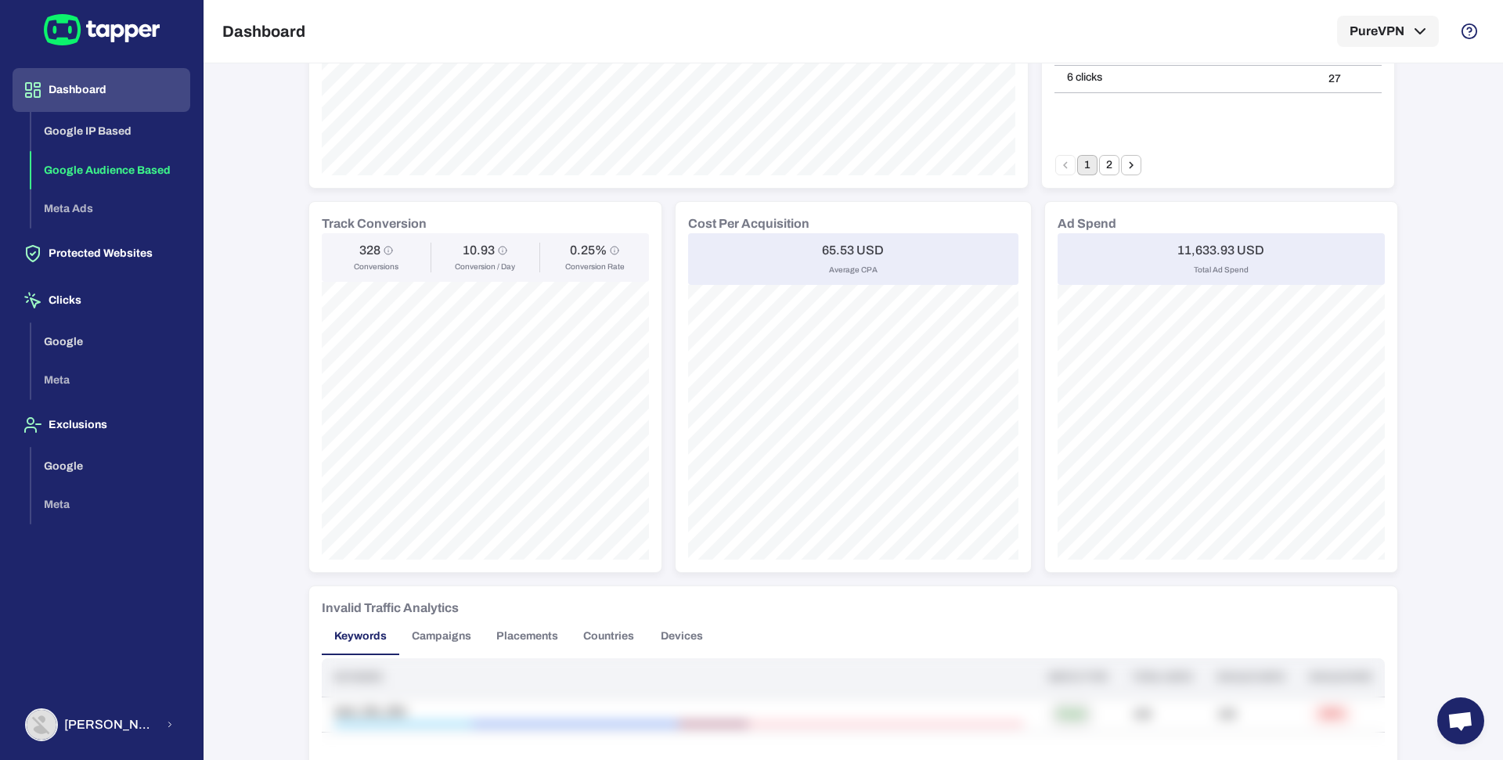
click at [1187, 245] on h6 "11,633.93 USD" at bounding box center [1221, 251] width 87 height 16
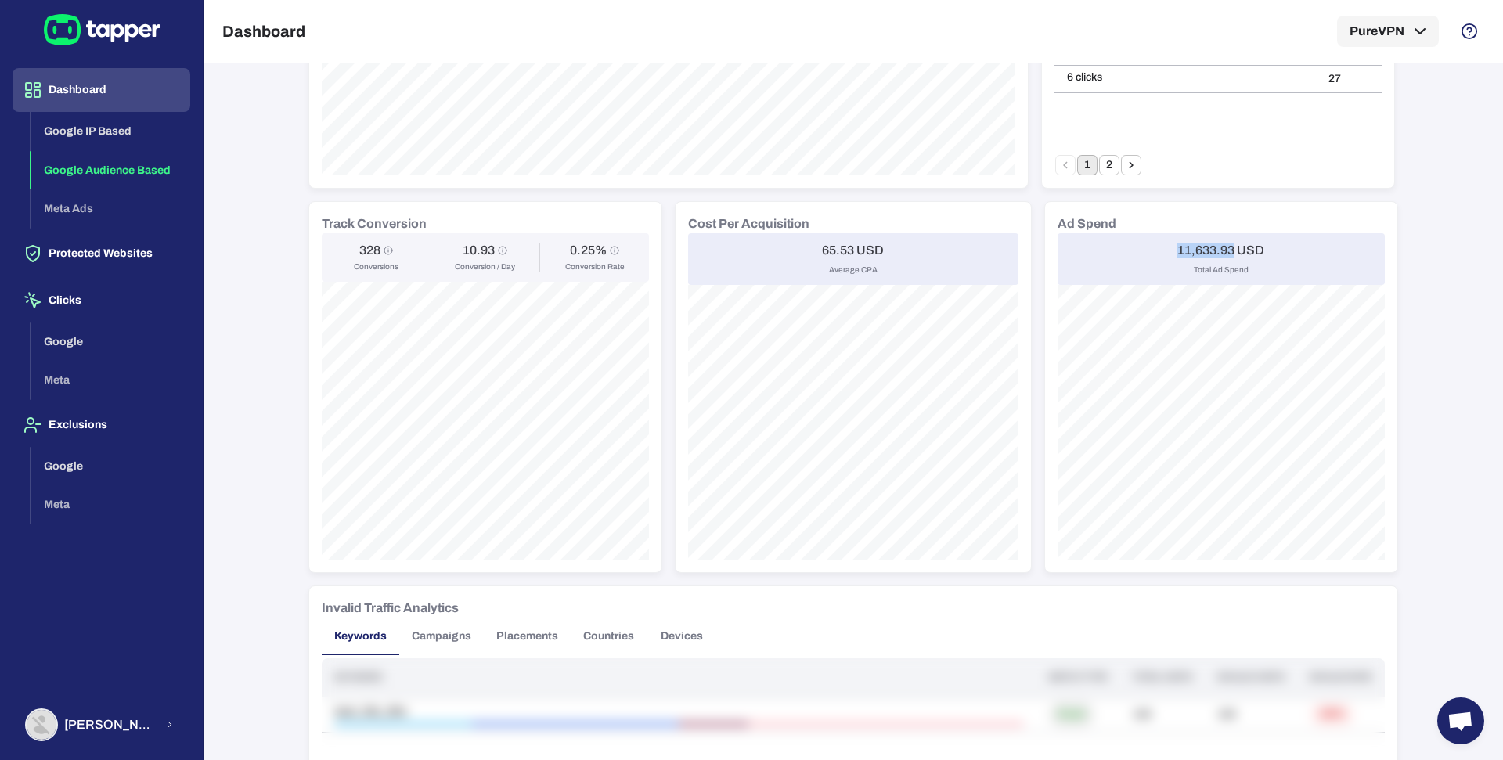
click at [1187, 245] on h6 "11,633.93 USD" at bounding box center [1221, 251] width 87 height 16
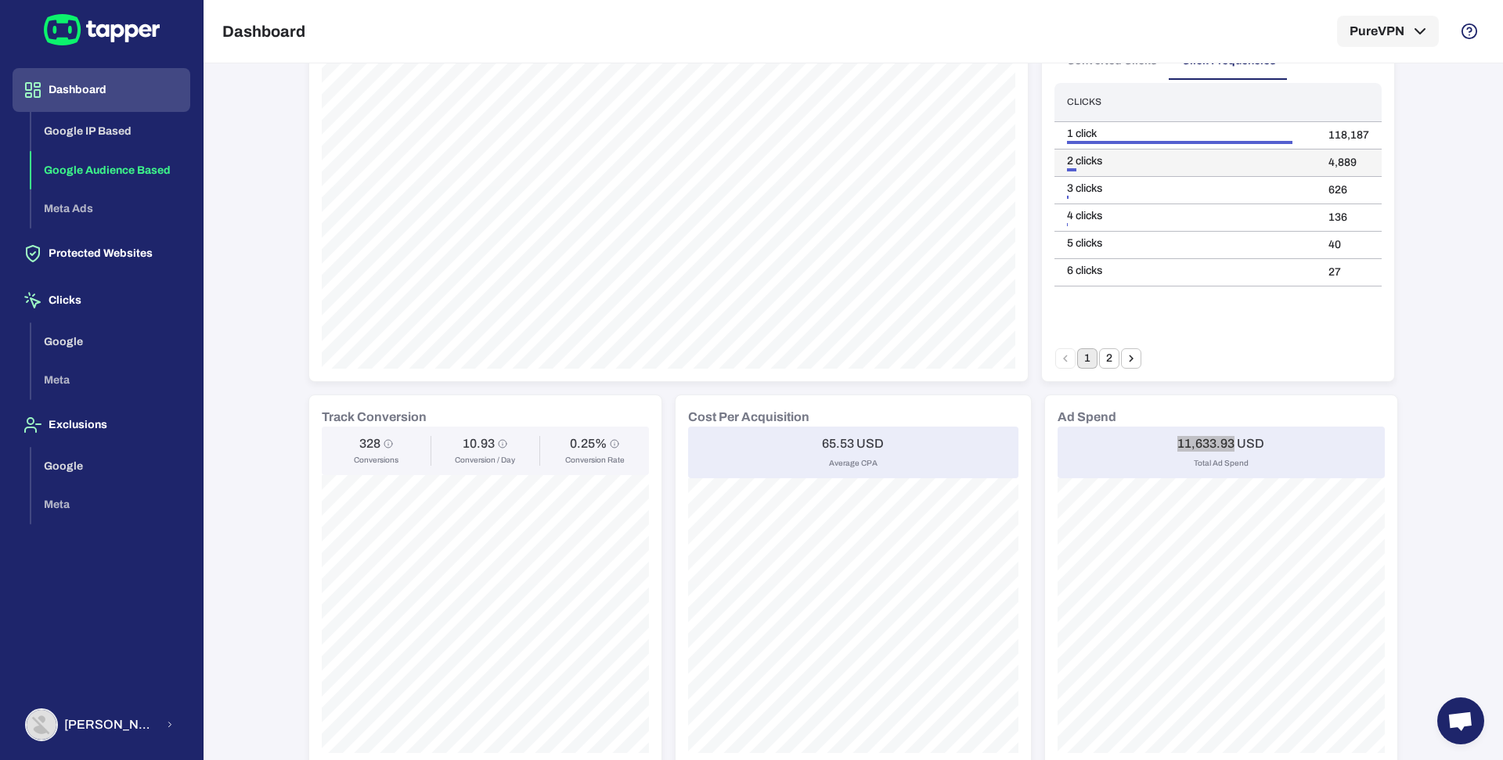
scroll to position [0, 0]
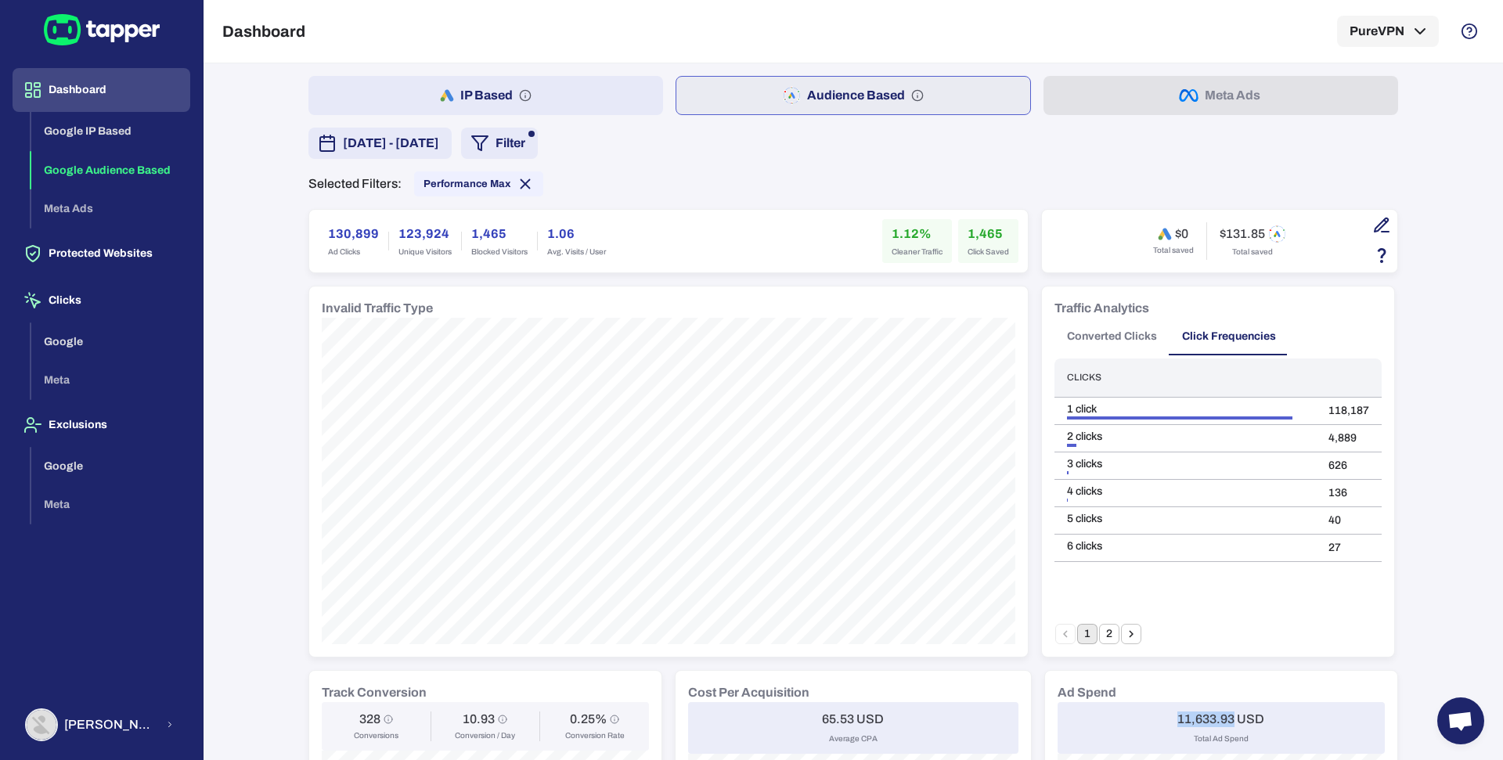
click at [1358, 229] on div "$0 Total saved $131.85 Total saved" at bounding box center [1220, 241] width 330 height 38
click at [1369, 229] on button "button" at bounding box center [1382, 225] width 27 height 27
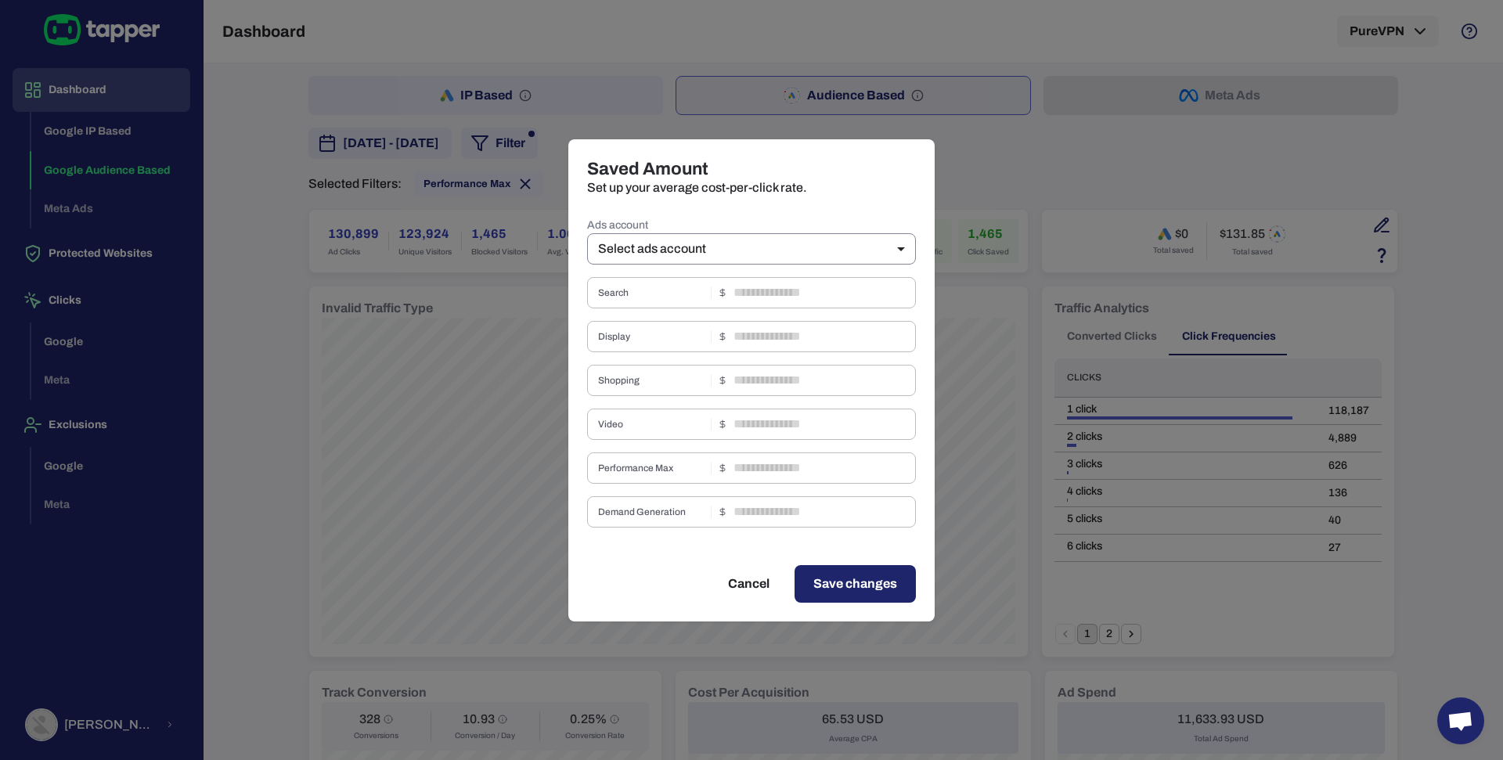
click at [818, 255] on body "Dashboard Google IP Based Google Audience Based Meta Ads Protected Websites Cli…" at bounding box center [751, 380] width 1503 height 760
click at [747, 296] on li "Pure VPN (GOOGLE ADS)" at bounding box center [751, 307] width 329 height 25
type input "***"
type input "****"
type input "*"
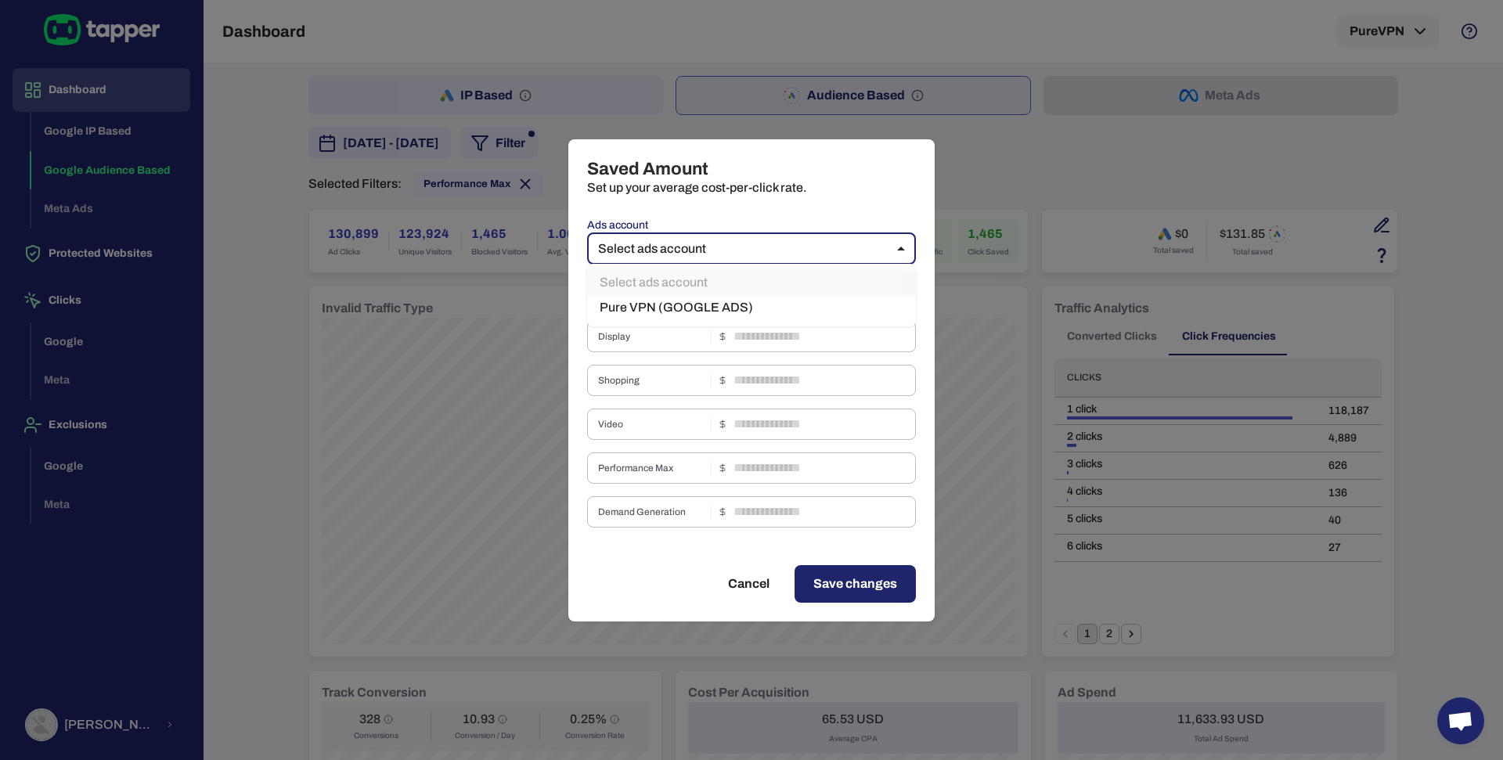
type input "*"
type input "****"
type input "*"
click at [742, 584] on button "Cancel" at bounding box center [748, 584] width 79 height 38
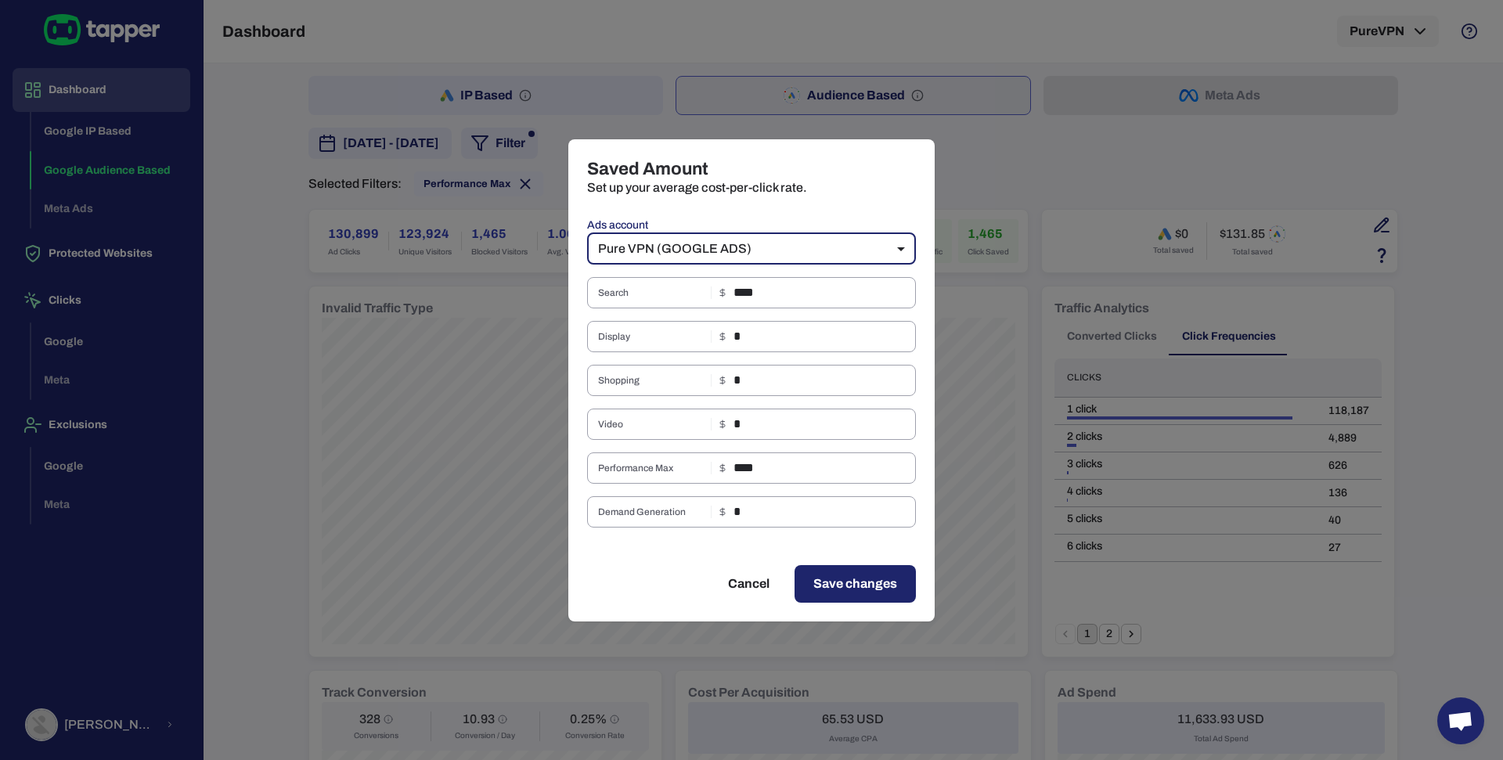
type input "**"
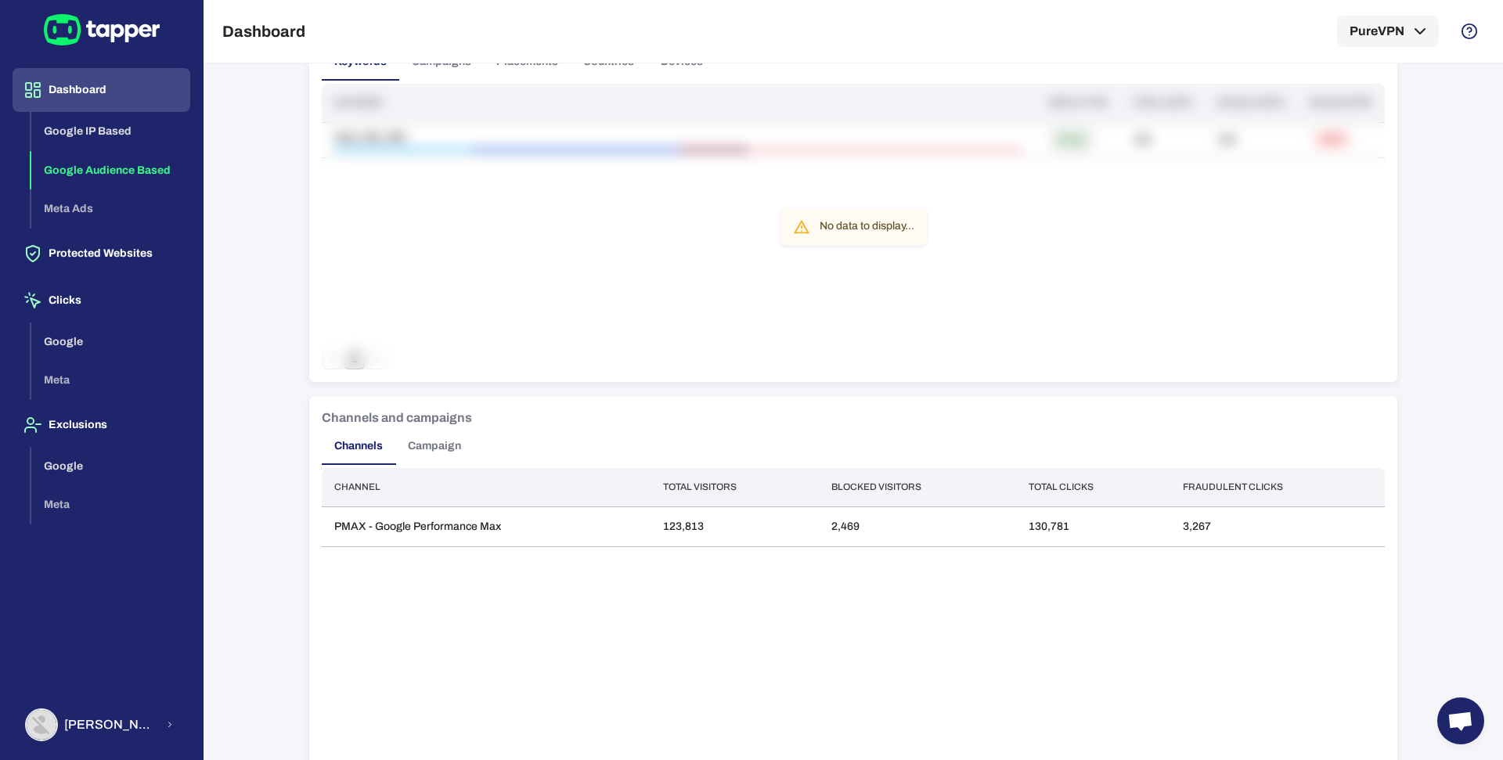
scroll to position [1062, 0]
